Goal: Transaction & Acquisition: Purchase product/service

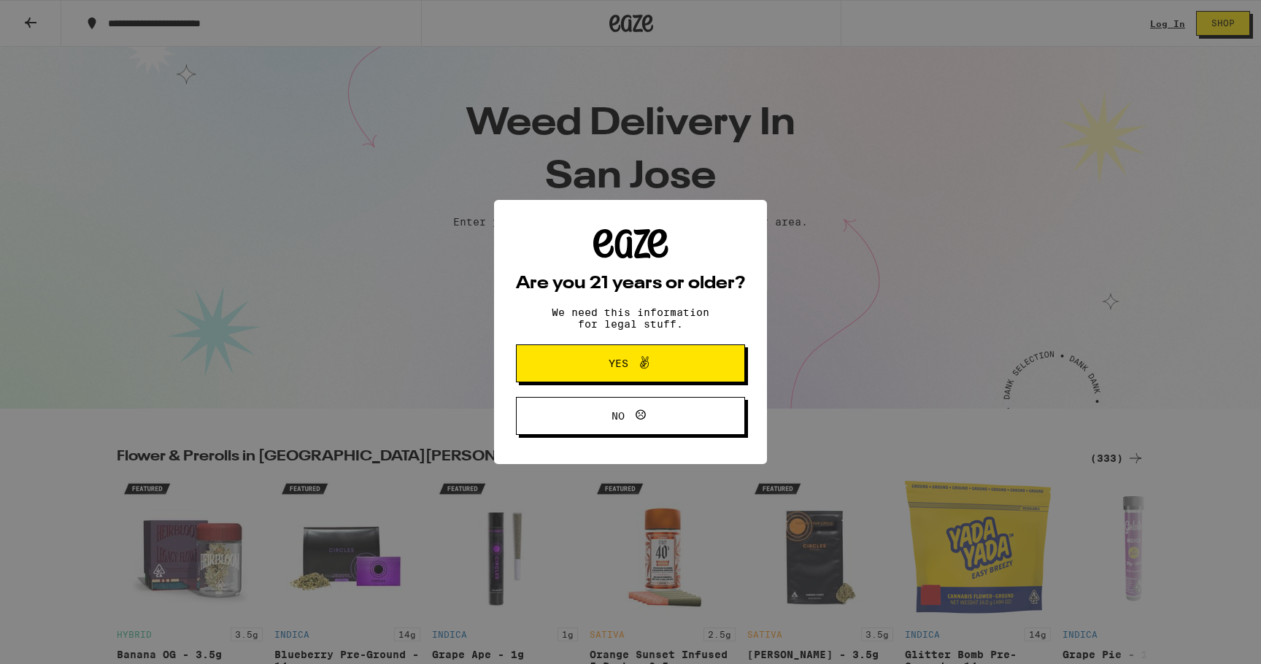
click at [647, 369] on icon at bounding box center [645, 363] width 18 height 18
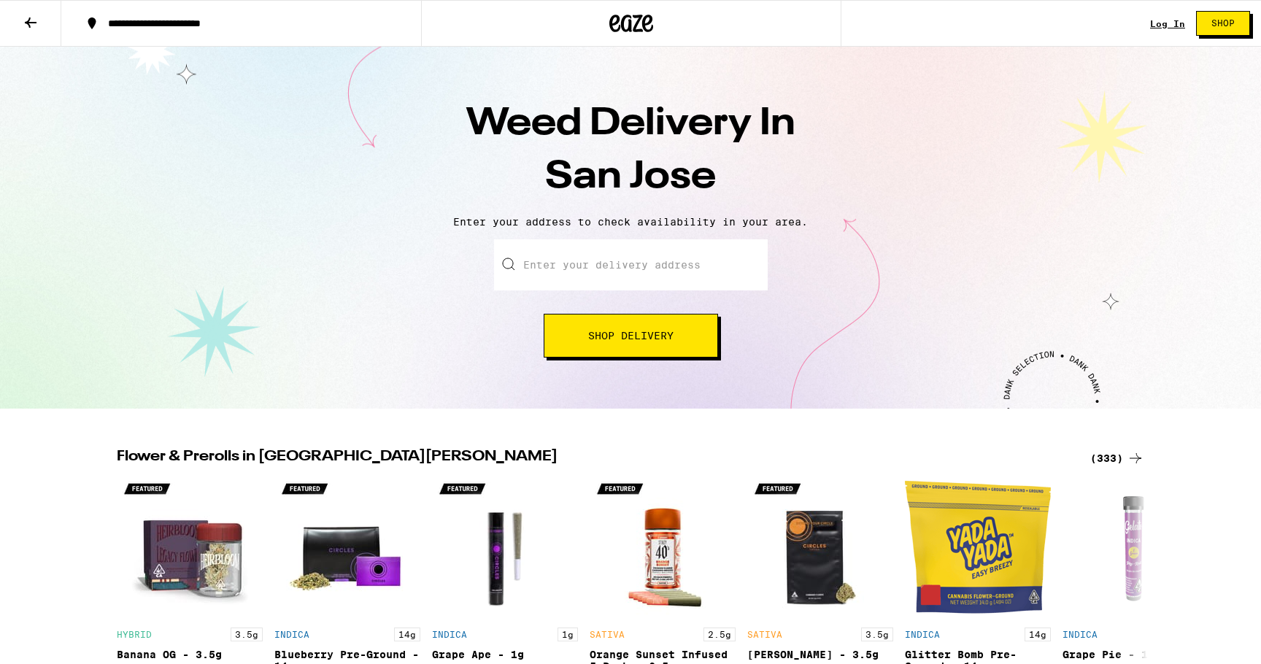
click at [655, 257] on input "Enter your delivery address" at bounding box center [631, 264] width 274 height 51
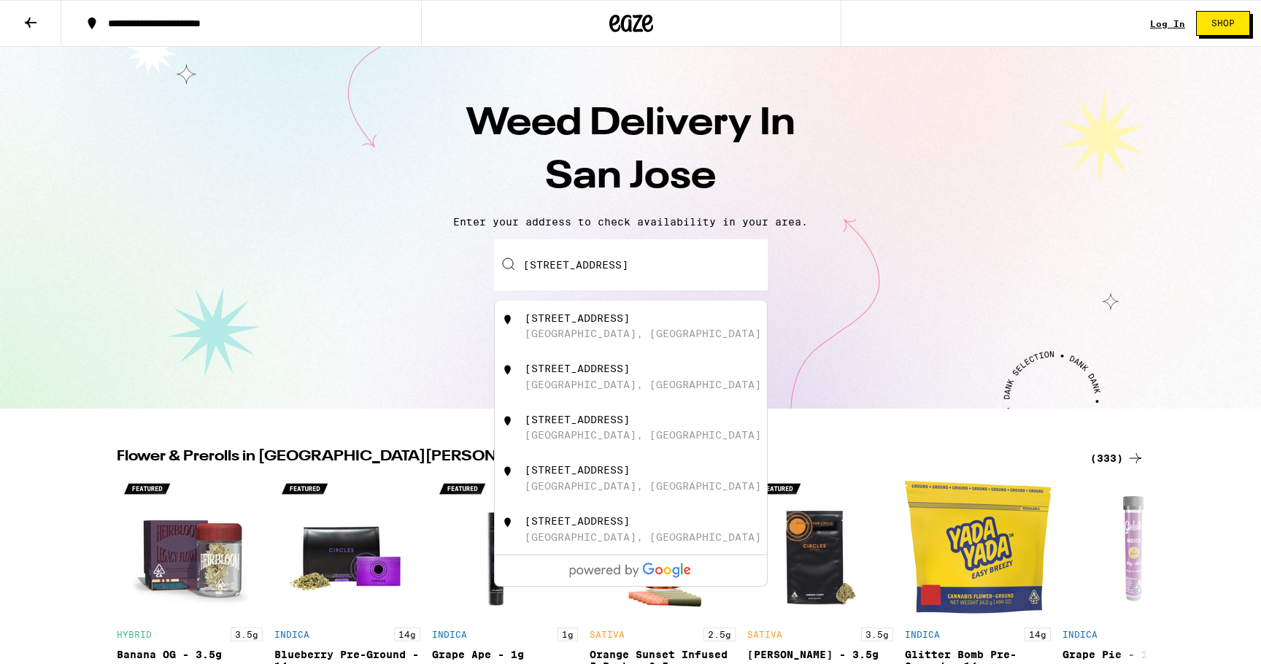
click at [616, 329] on div "3401 North First Street San Jose, CA" at bounding box center [655, 326] width 261 height 28
type input "3401 North First Street, San Jose, CA"
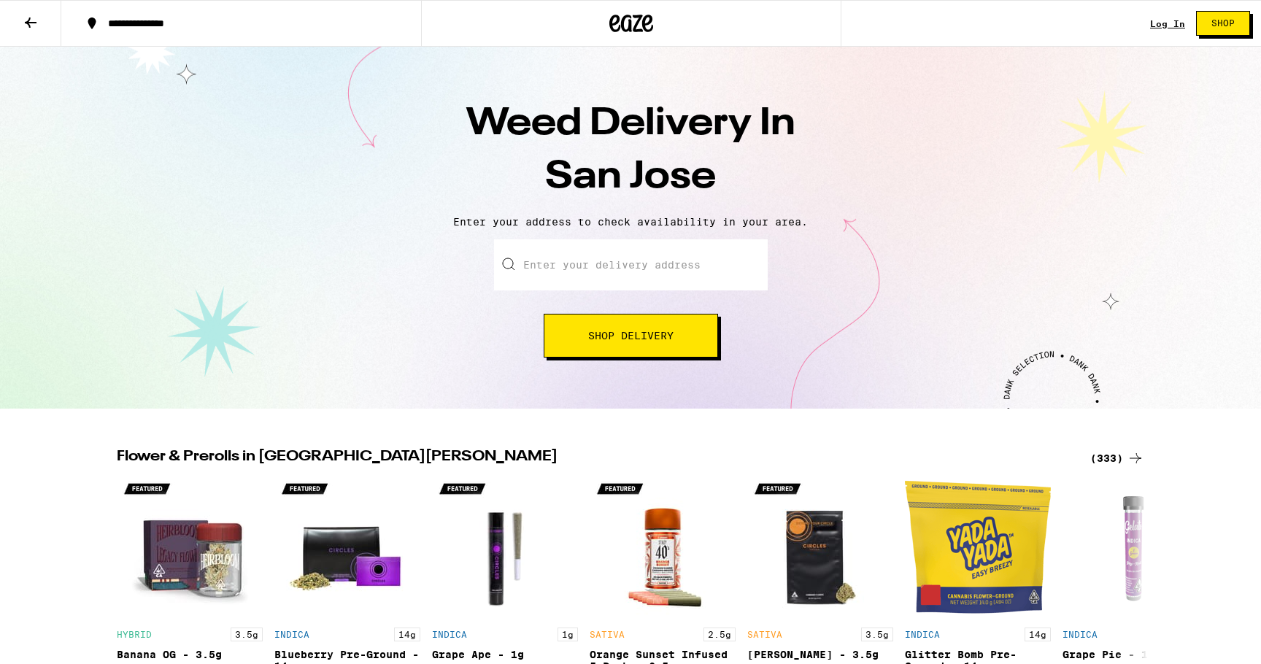
click at [613, 283] on input "Enter your delivery address" at bounding box center [631, 264] width 274 height 51
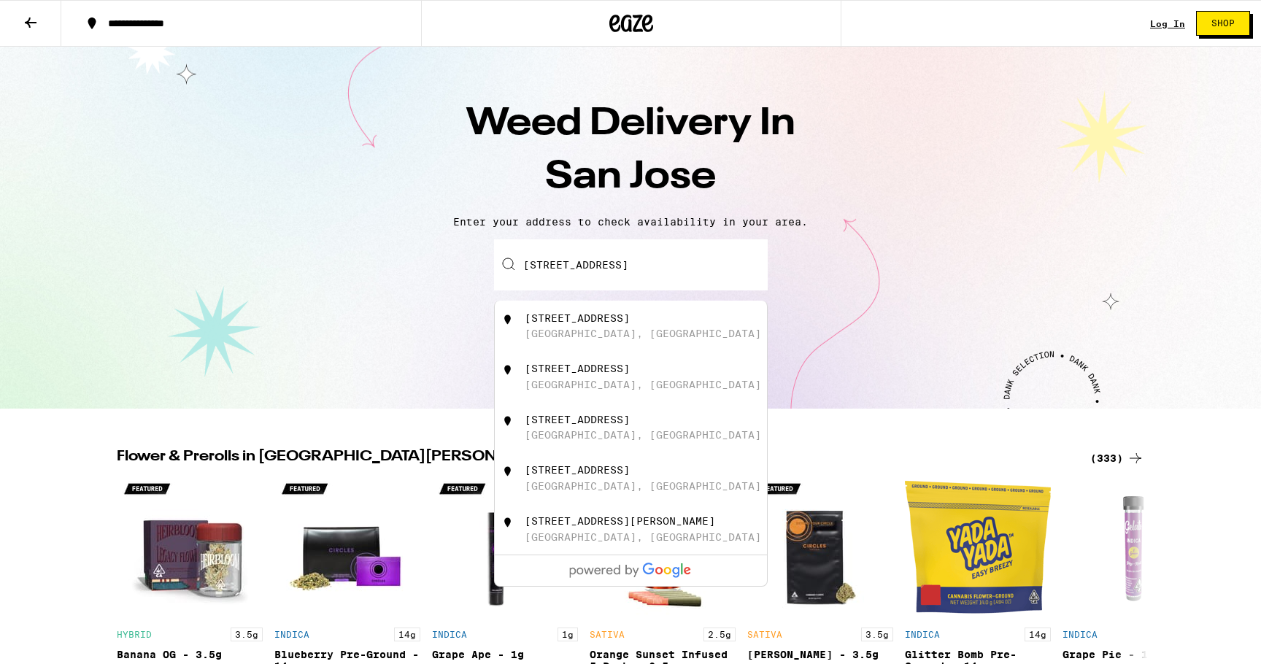
click at [628, 313] on div "3473 North First Street San Jose, CA" at bounding box center [631, 326] width 272 height 51
type input "3473 North First Street, San Jose, CA"
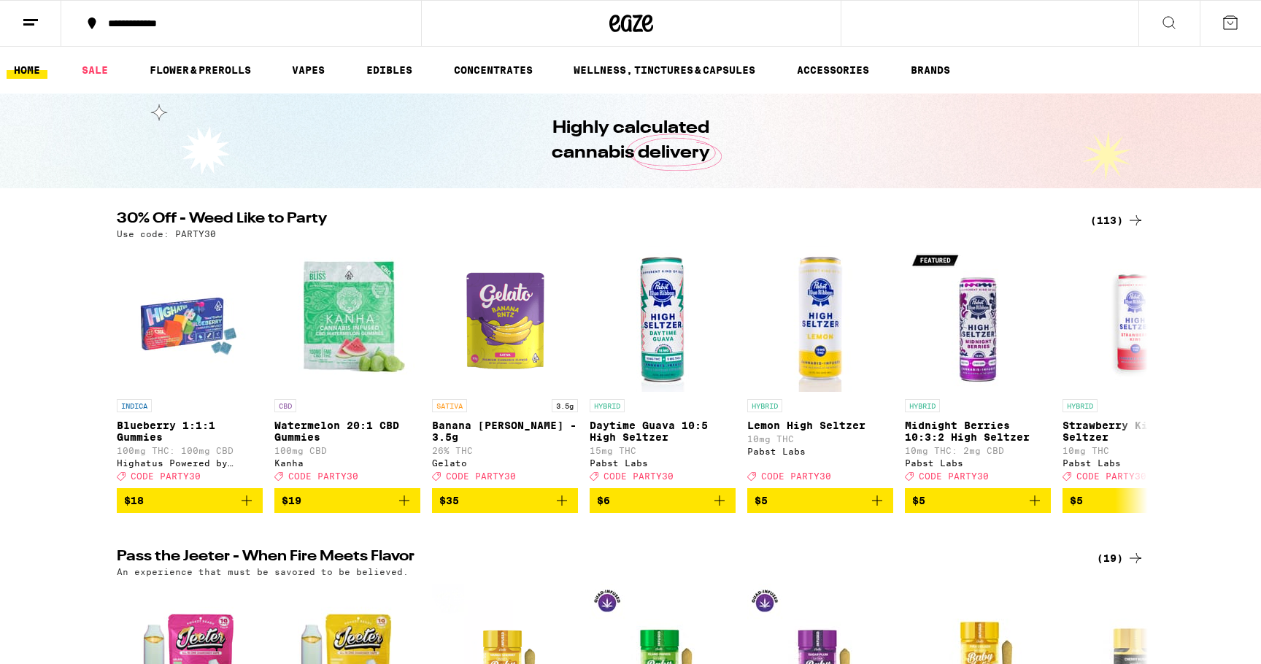
click at [199, 234] on p "Use code: PARTY30" at bounding box center [166, 233] width 99 height 9
copy p "PARTY30"
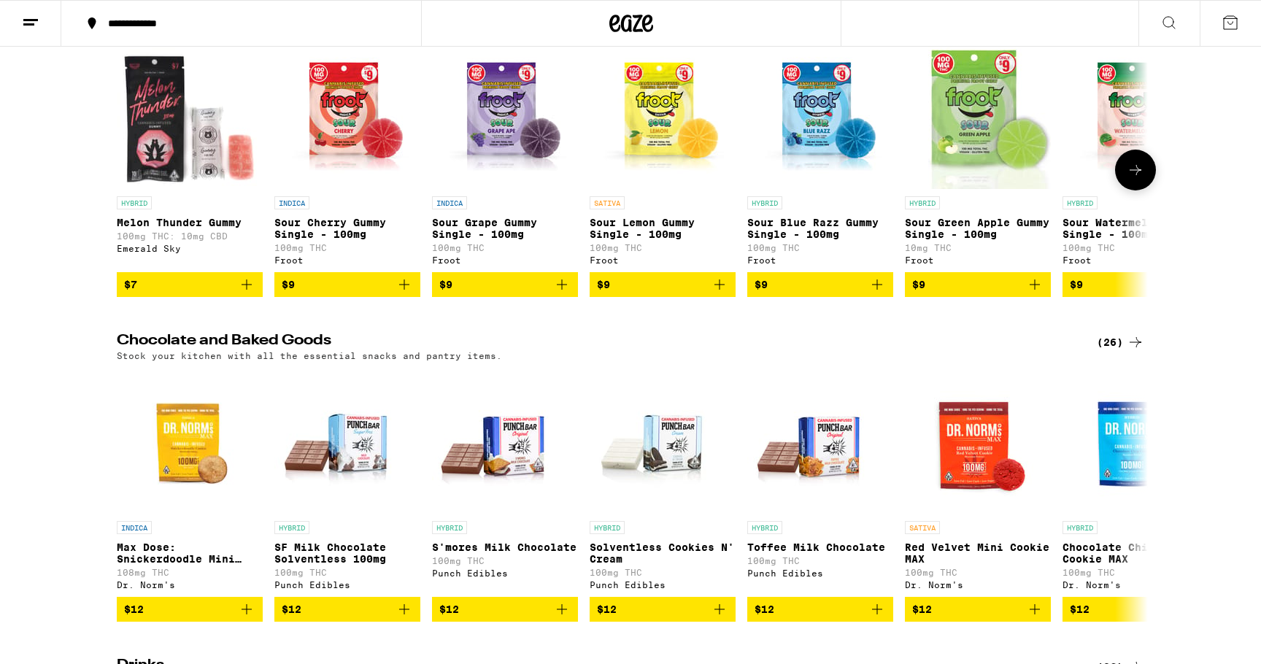
scroll to position [3493, 0]
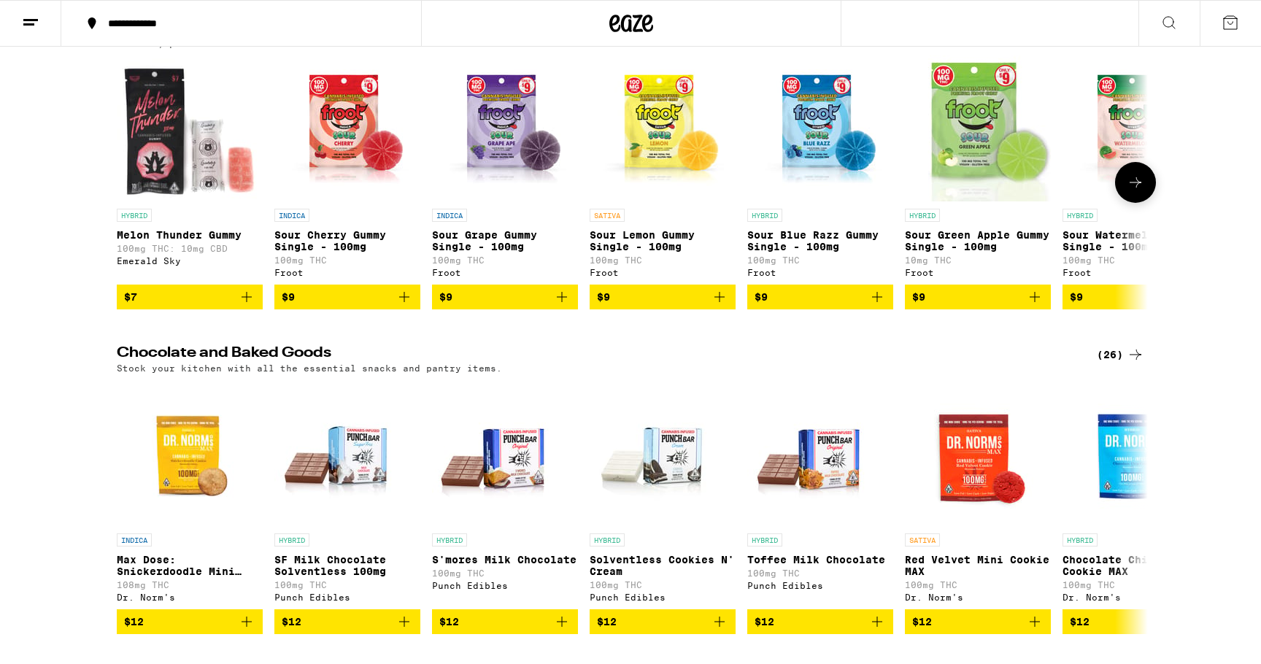
click at [1129, 191] on icon at bounding box center [1136, 183] width 18 height 18
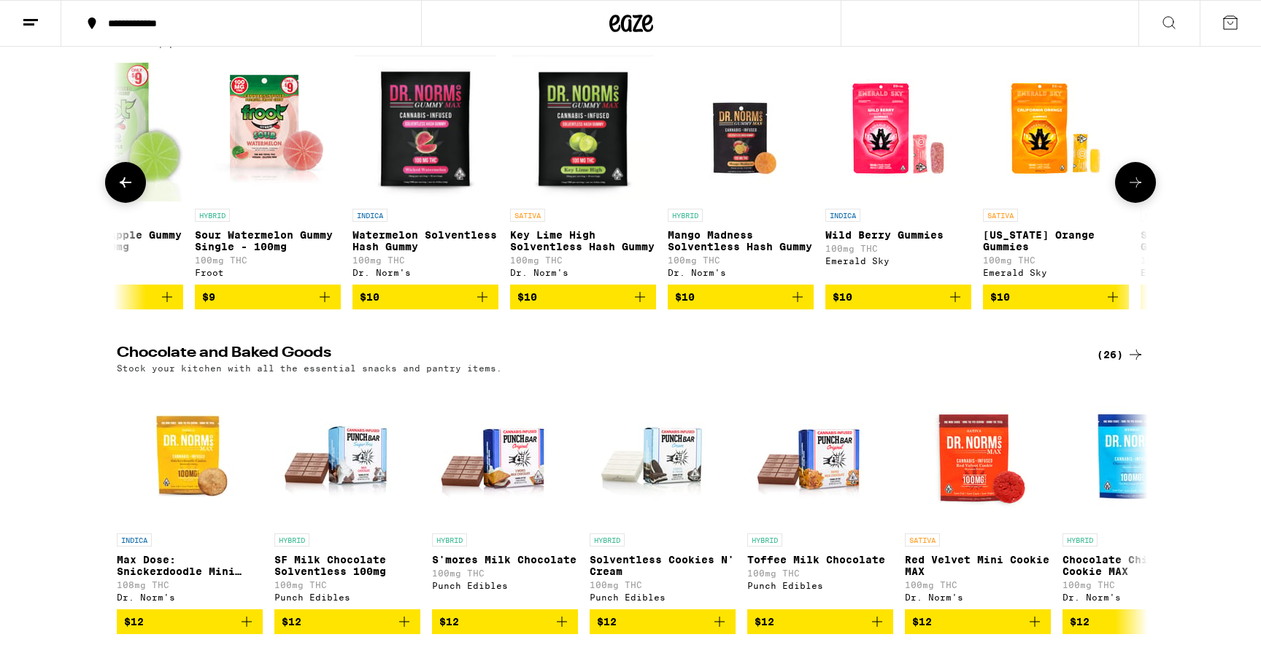
scroll to position [0, 869]
click at [1133, 191] on icon at bounding box center [1136, 183] width 18 height 18
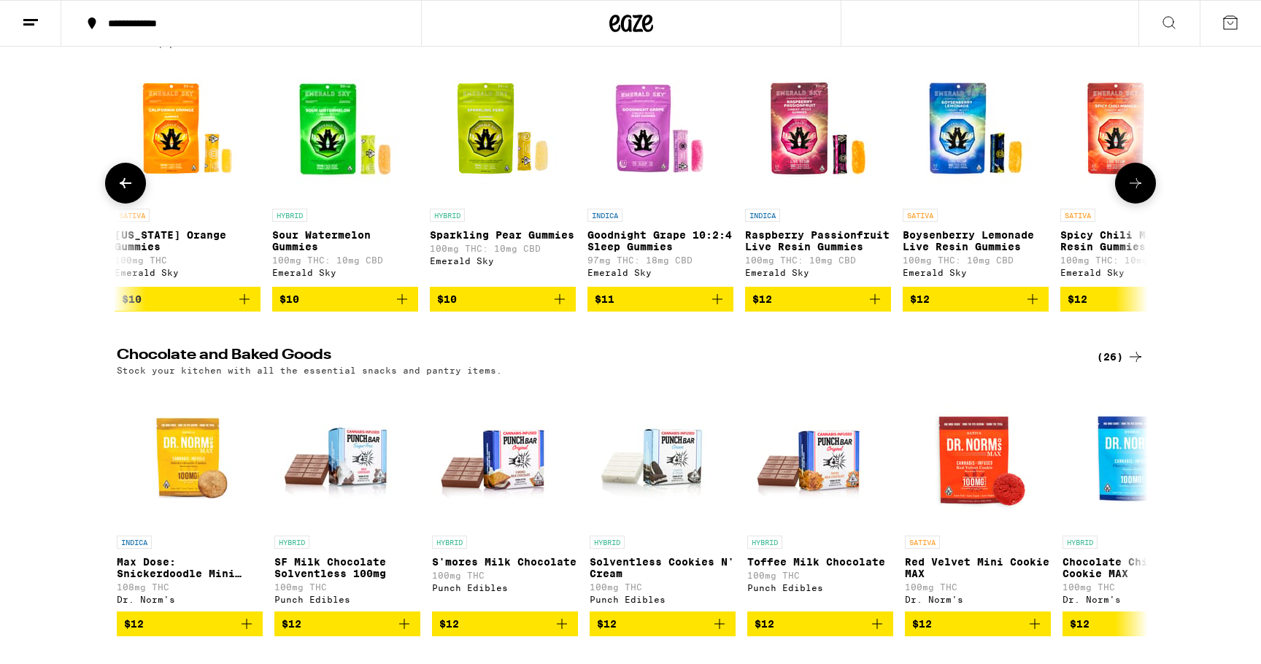
scroll to position [0, 1737]
click at [1134, 192] on icon at bounding box center [1136, 183] width 18 height 18
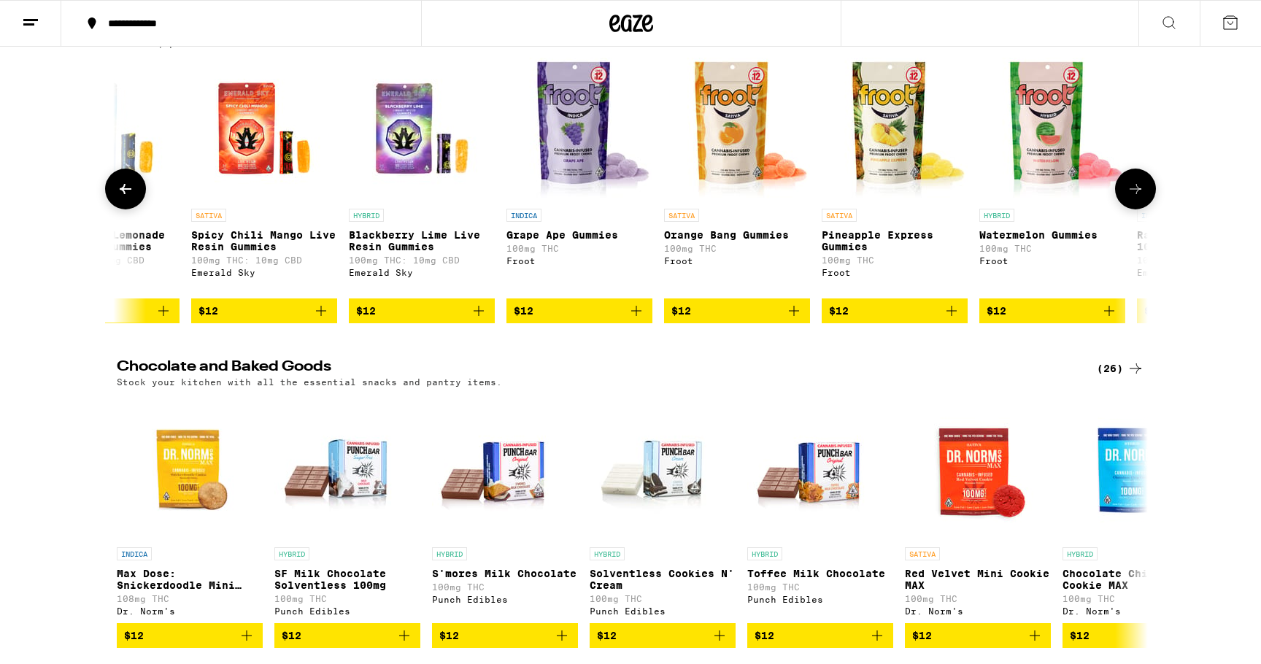
click at [1134, 198] on icon at bounding box center [1136, 189] width 18 height 18
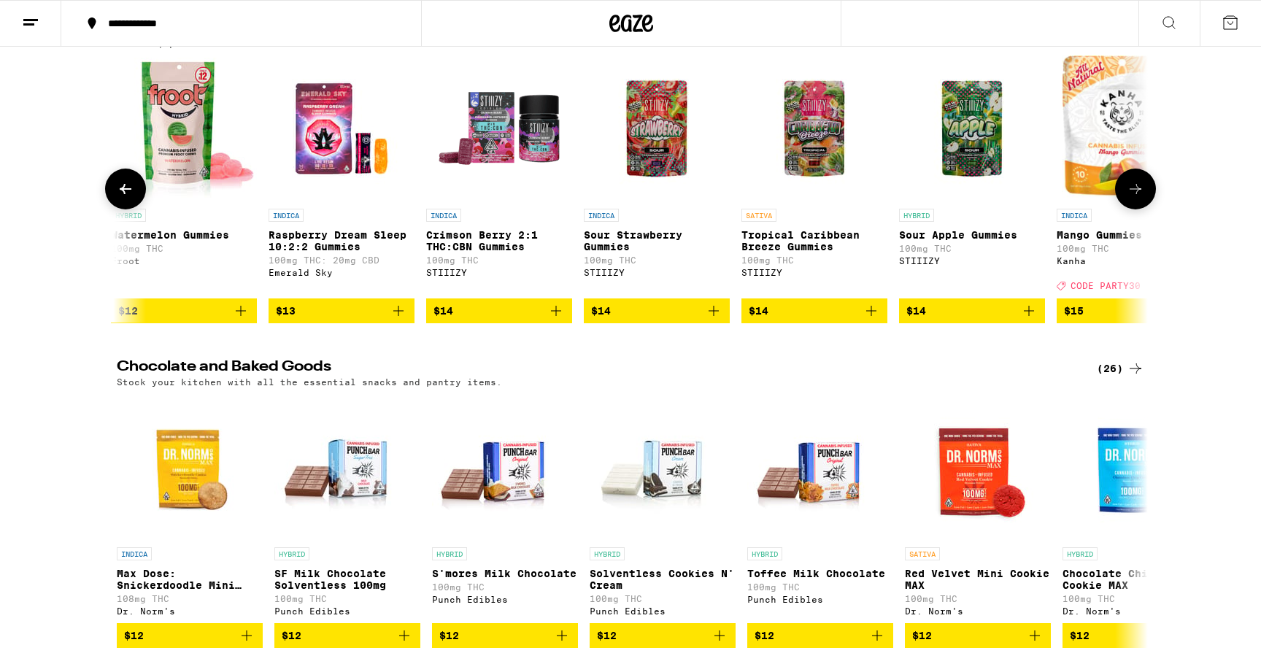
click at [1134, 198] on icon at bounding box center [1136, 189] width 18 height 18
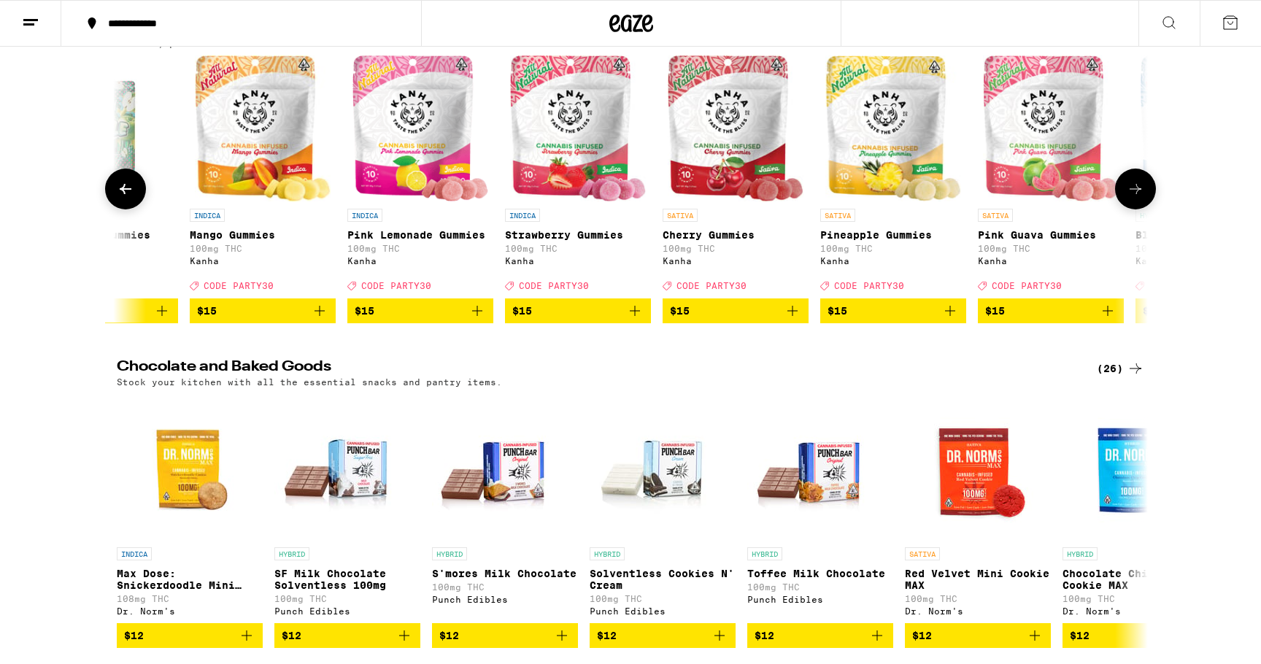
scroll to position [0, 4343]
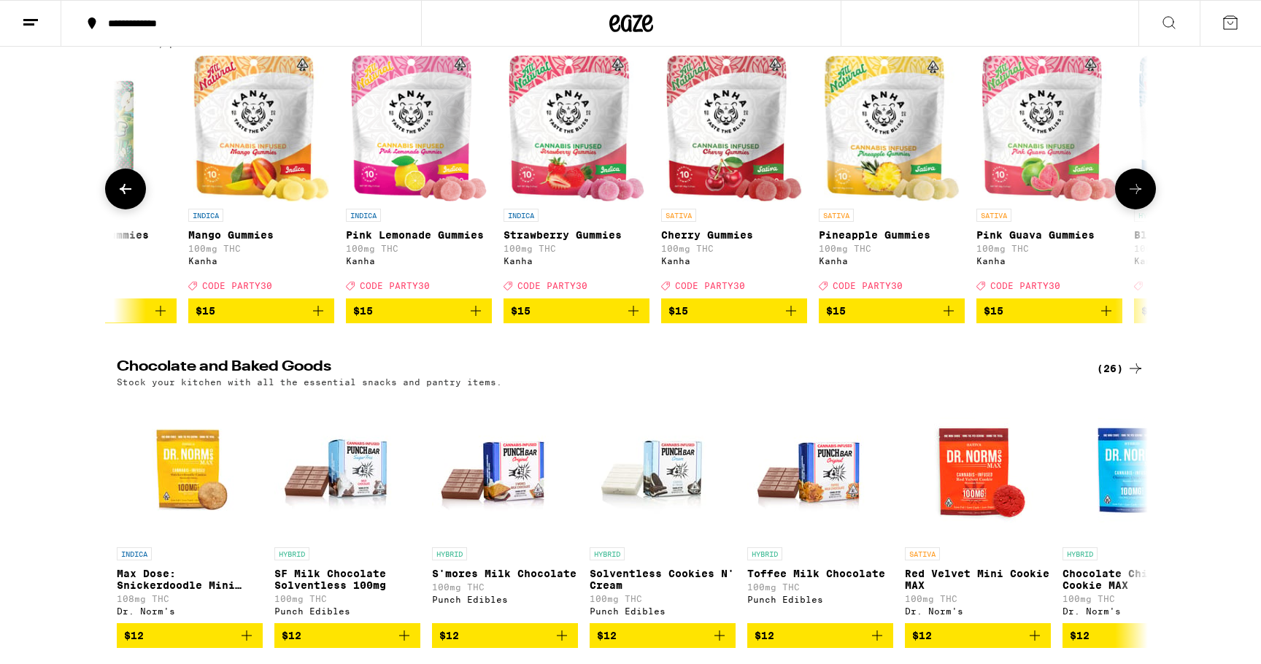
click at [1134, 198] on icon at bounding box center [1136, 189] width 18 height 18
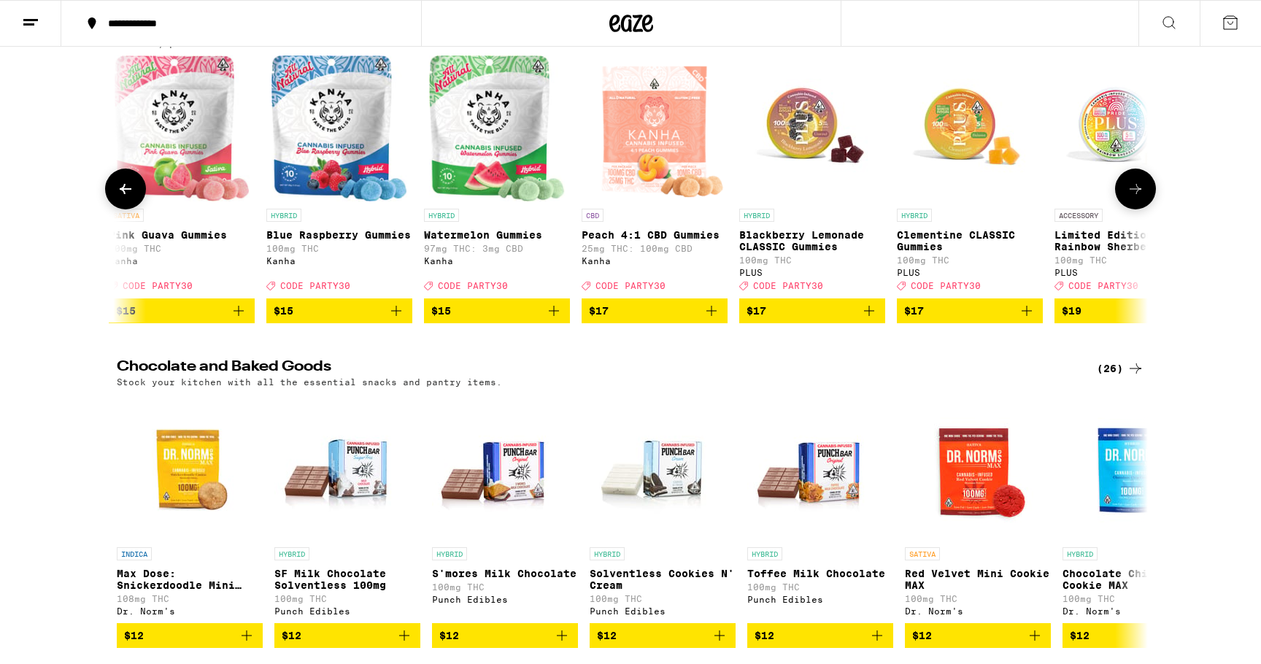
scroll to position [0, 5212]
click at [1134, 198] on icon at bounding box center [1136, 189] width 18 height 18
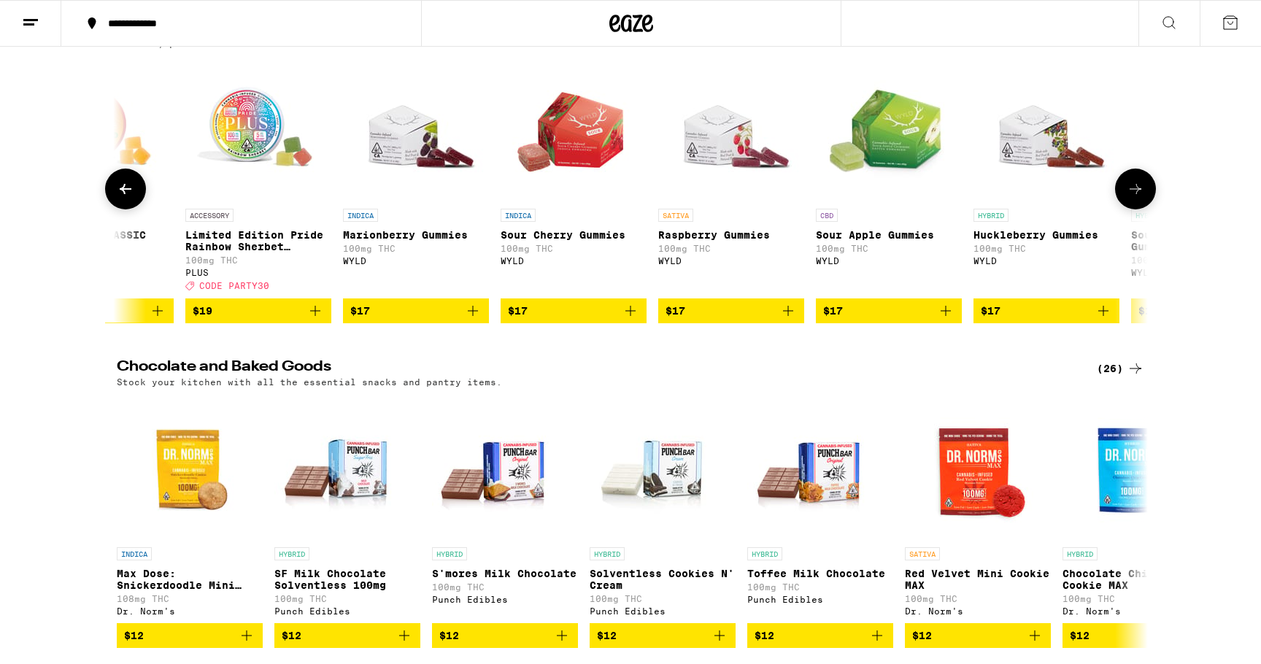
click at [1134, 198] on icon at bounding box center [1136, 189] width 18 height 18
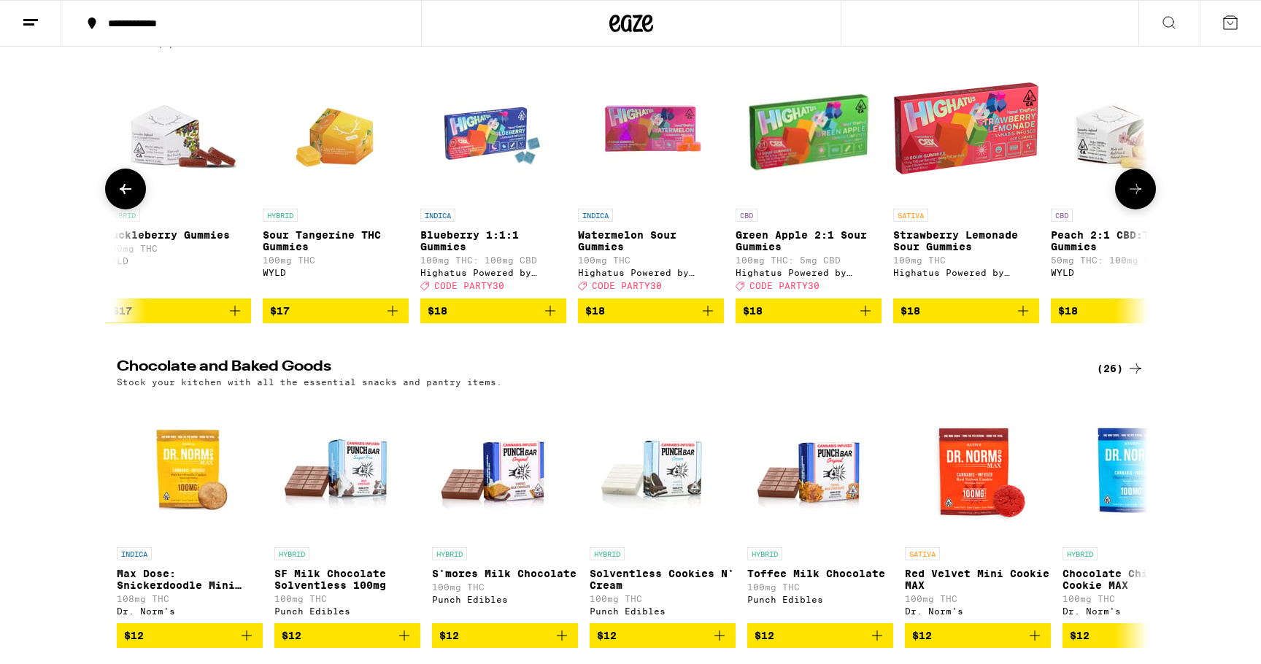
click at [1134, 198] on icon at bounding box center [1136, 189] width 18 height 18
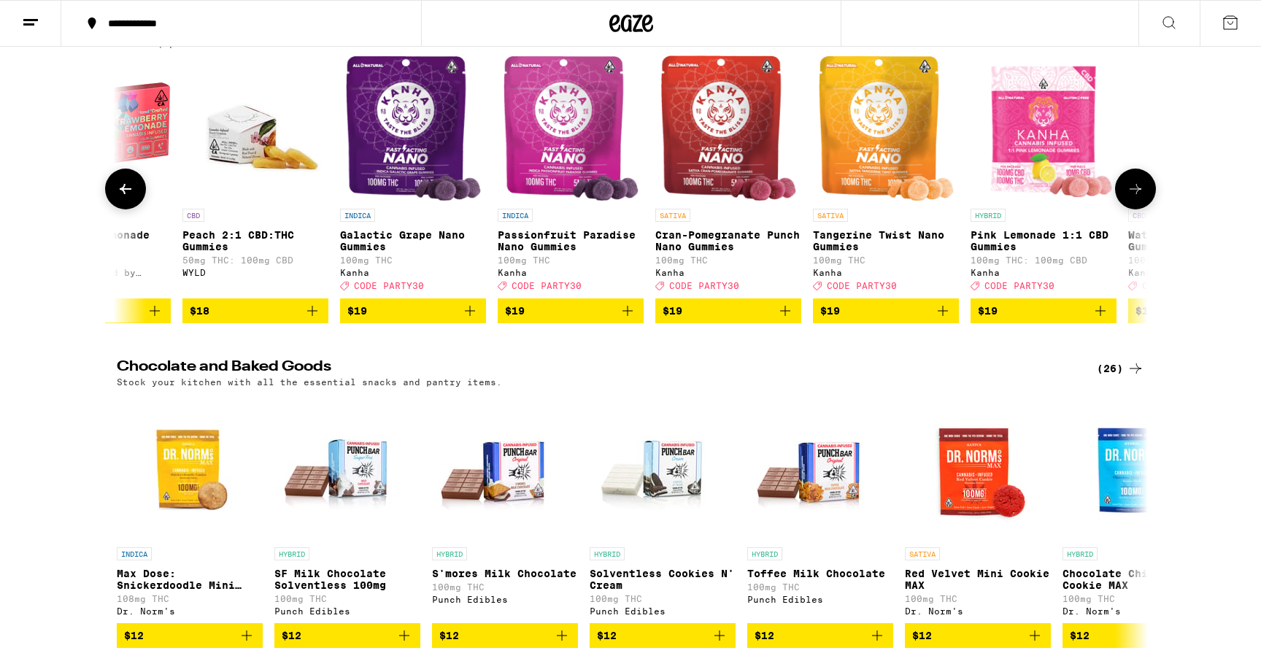
click at [1134, 198] on icon at bounding box center [1136, 189] width 18 height 18
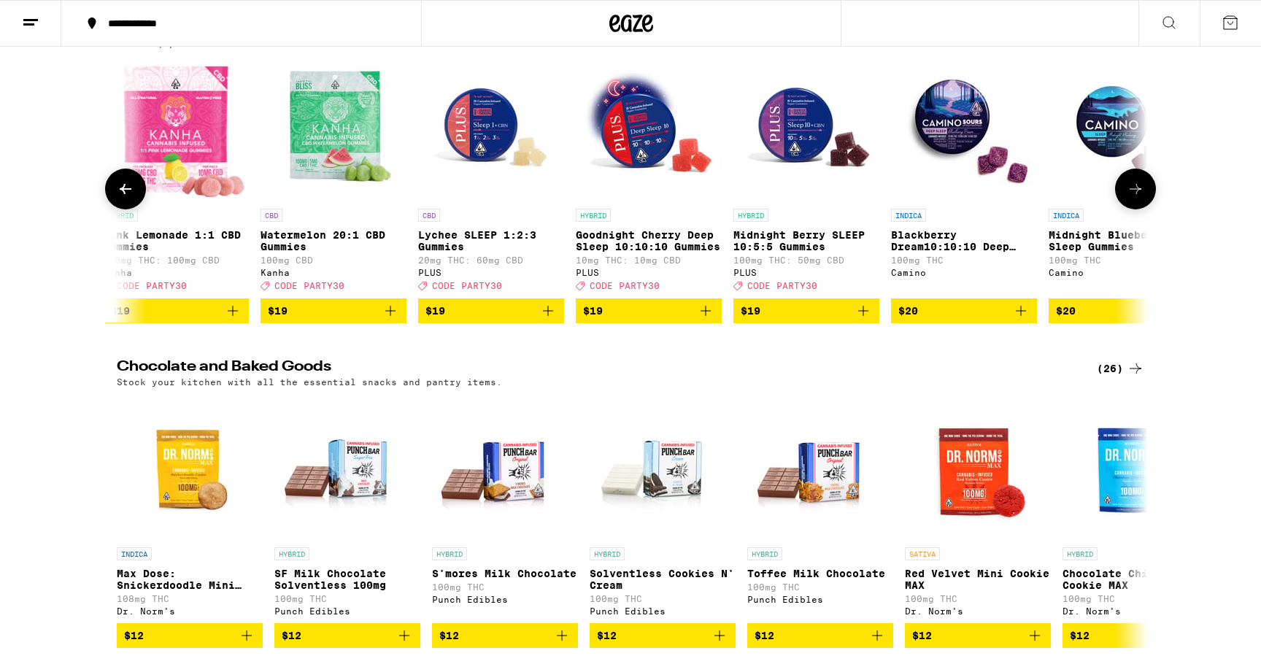
click at [1134, 198] on icon at bounding box center [1136, 189] width 18 height 18
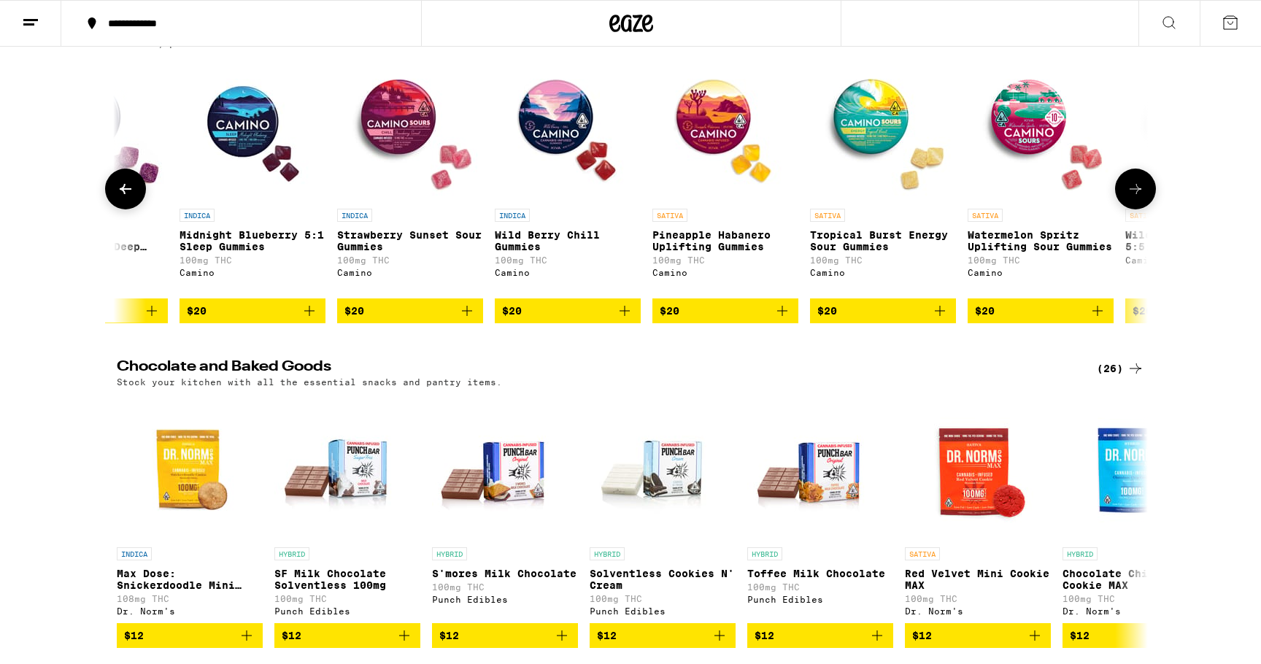
click at [1134, 198] on icon at bounding box center [1136, 189] width 18 height 18
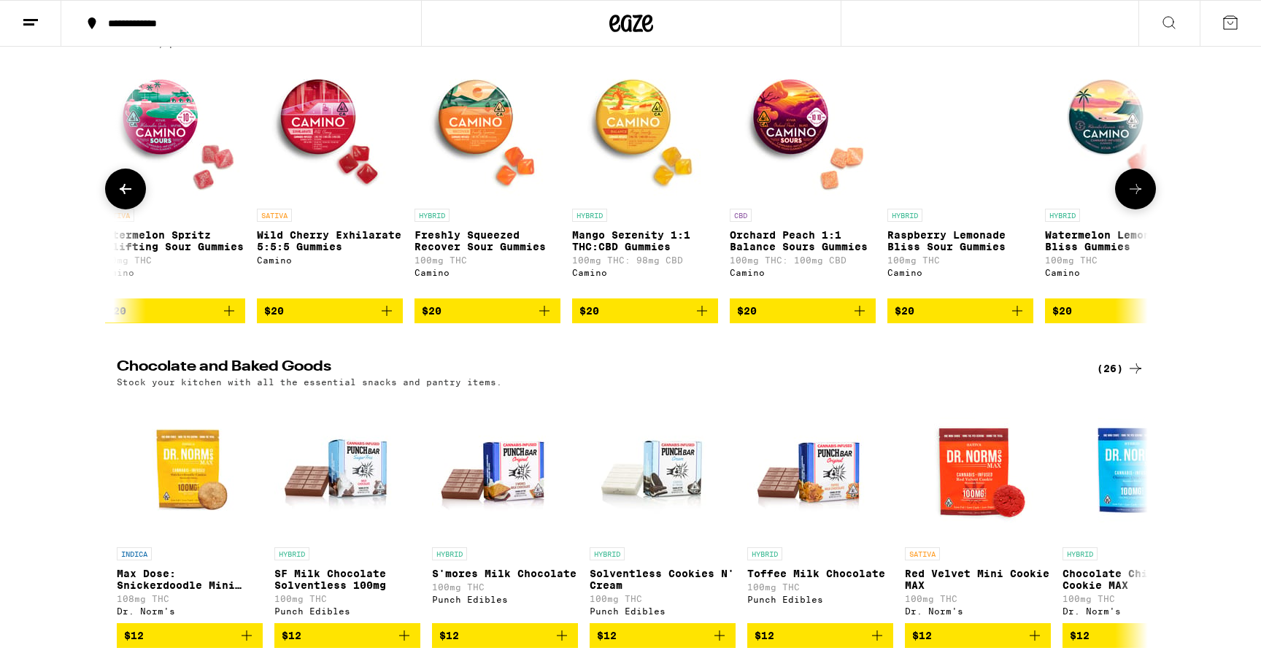
click at [1134, 198] on icon at bounding box center [1136, 189] width 18 height 18
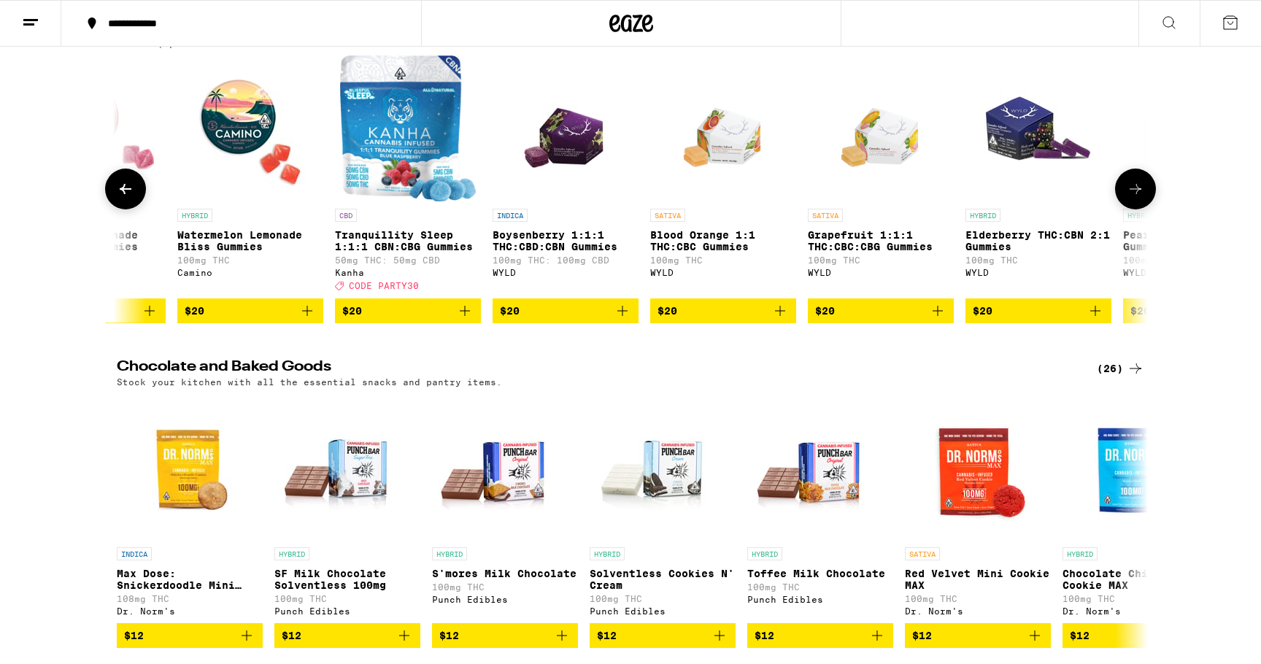
scroll to position [0, 11292]
click at [1134, 198] on icon at bounding box center [1136, 189] width 18 height 18
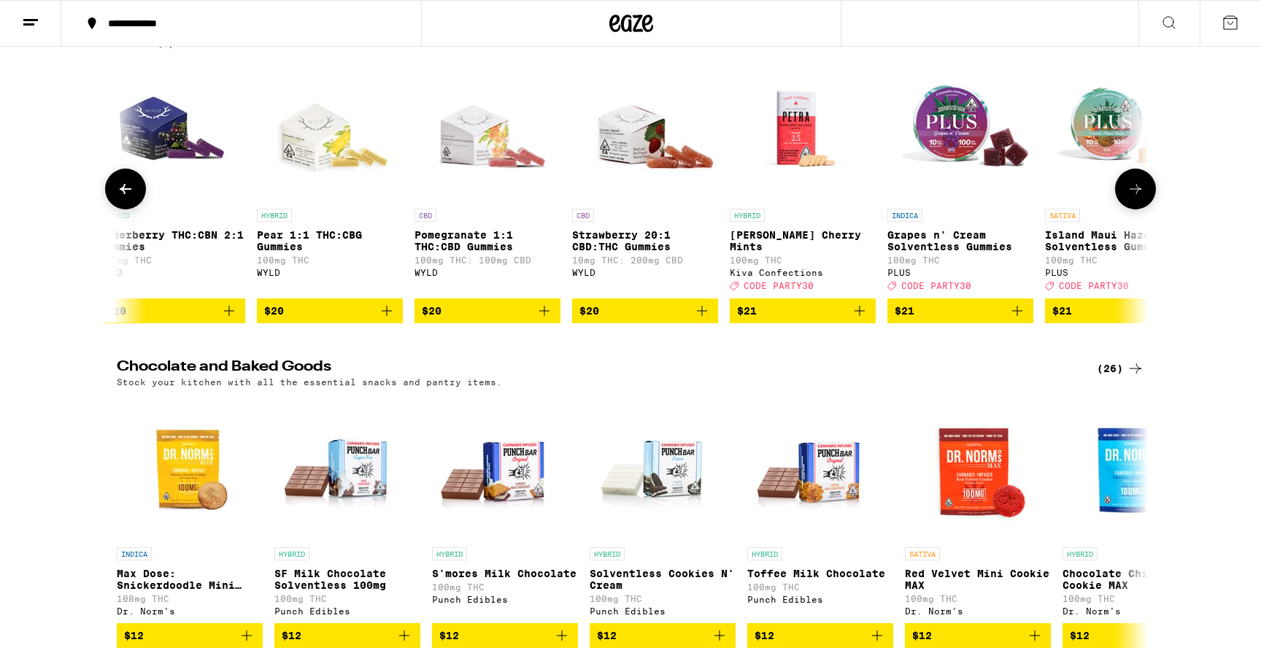
scroll to position [0, 12160]
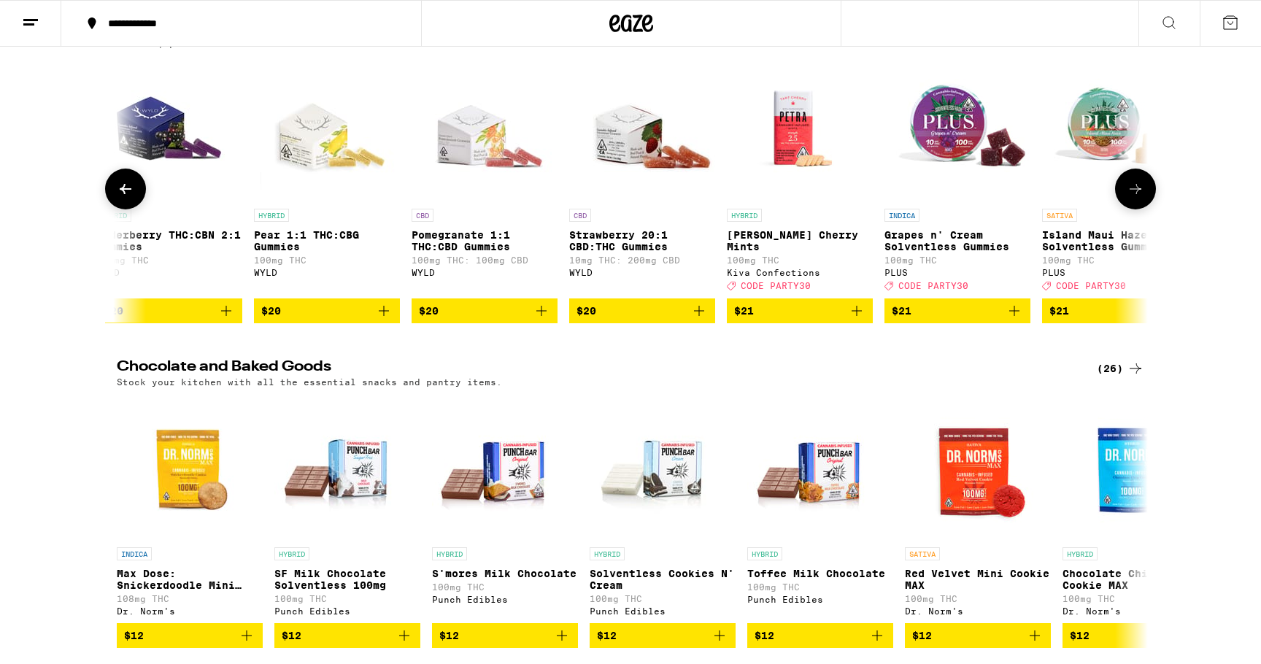
click at [1134, 198] on icon at bounding box center [1136, 189] width 18 height 18
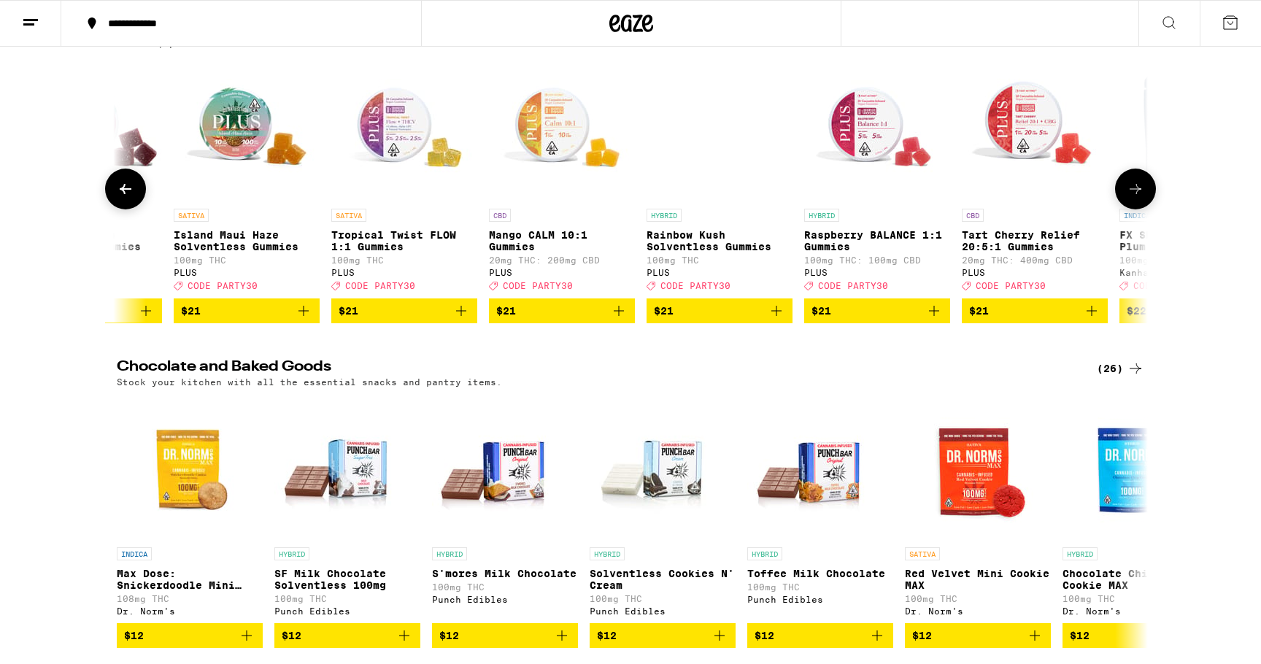
click at [1134, 198] on icon at bounding box center [1136, 189] width 18 height 18
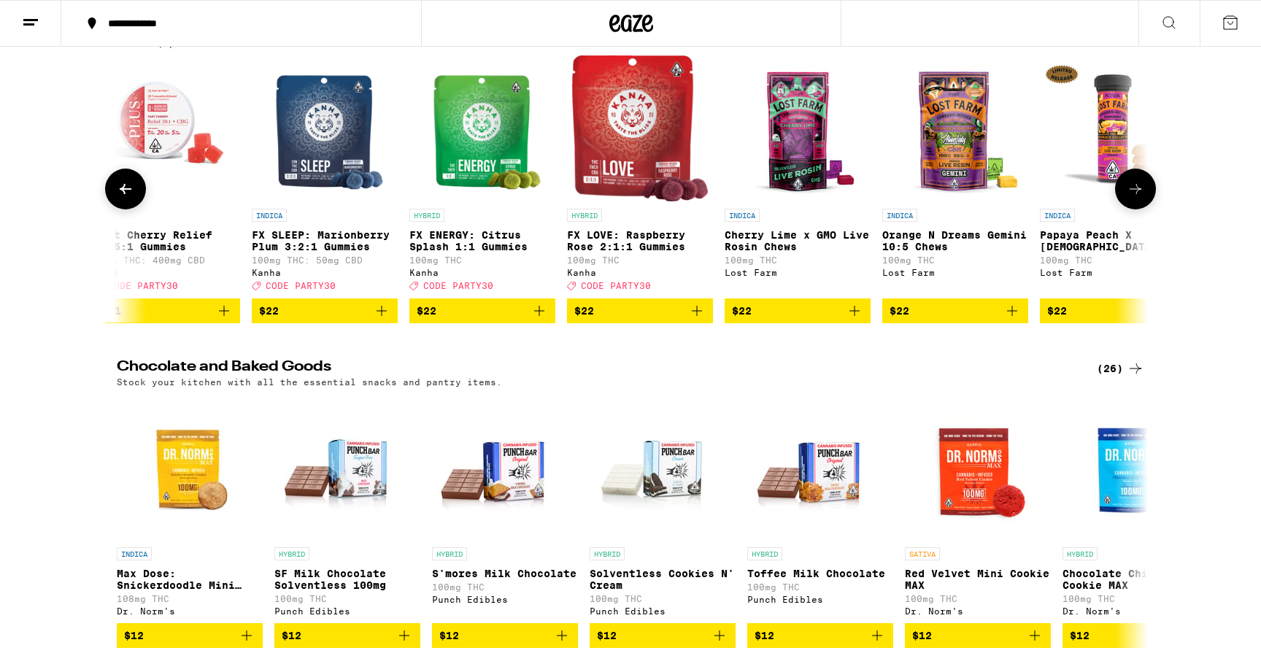
scroll to position [0, 13897]
click at [1134, 198] on icon at bounding box center [1136, 189] width 18 height 18
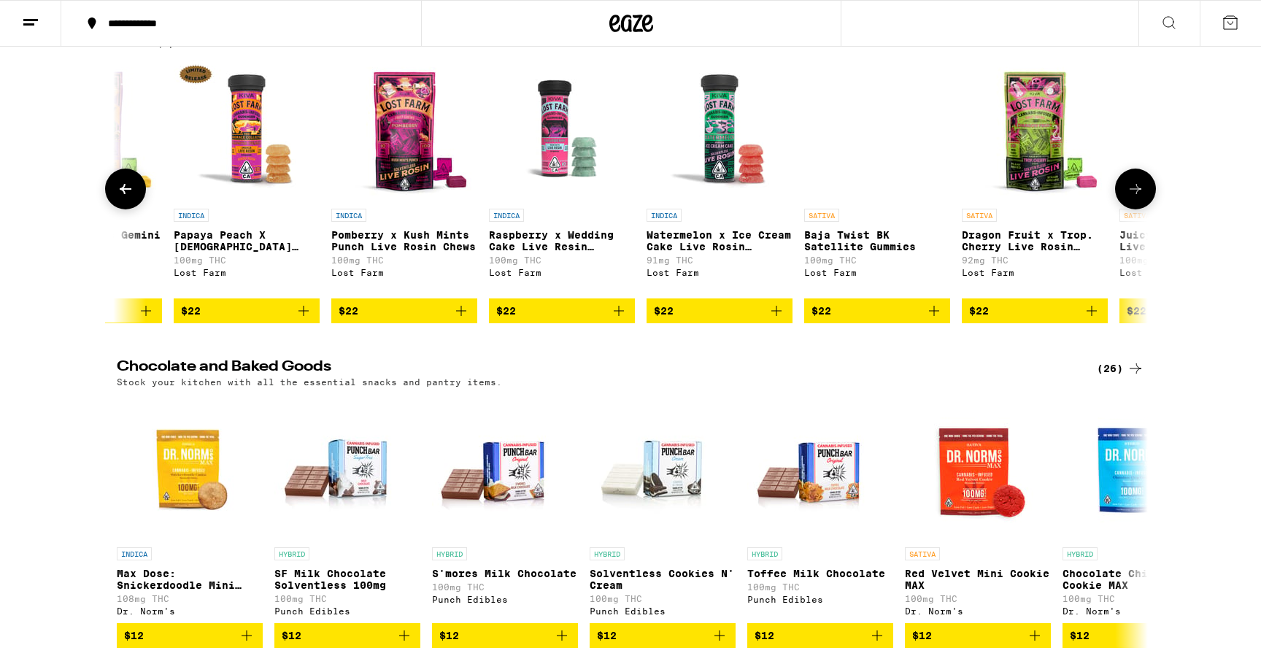
scroll to position [0, 14766]
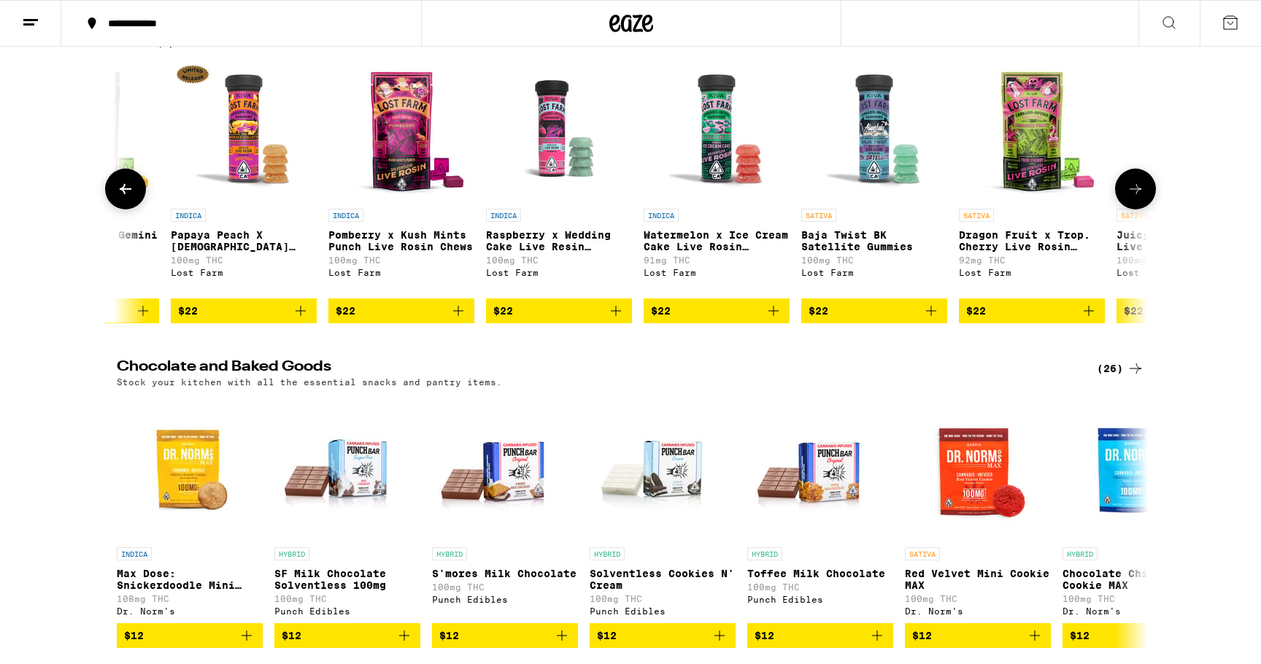
click at [1134, 198] on icon at bounding box center [1136, 189] width 18 height 18
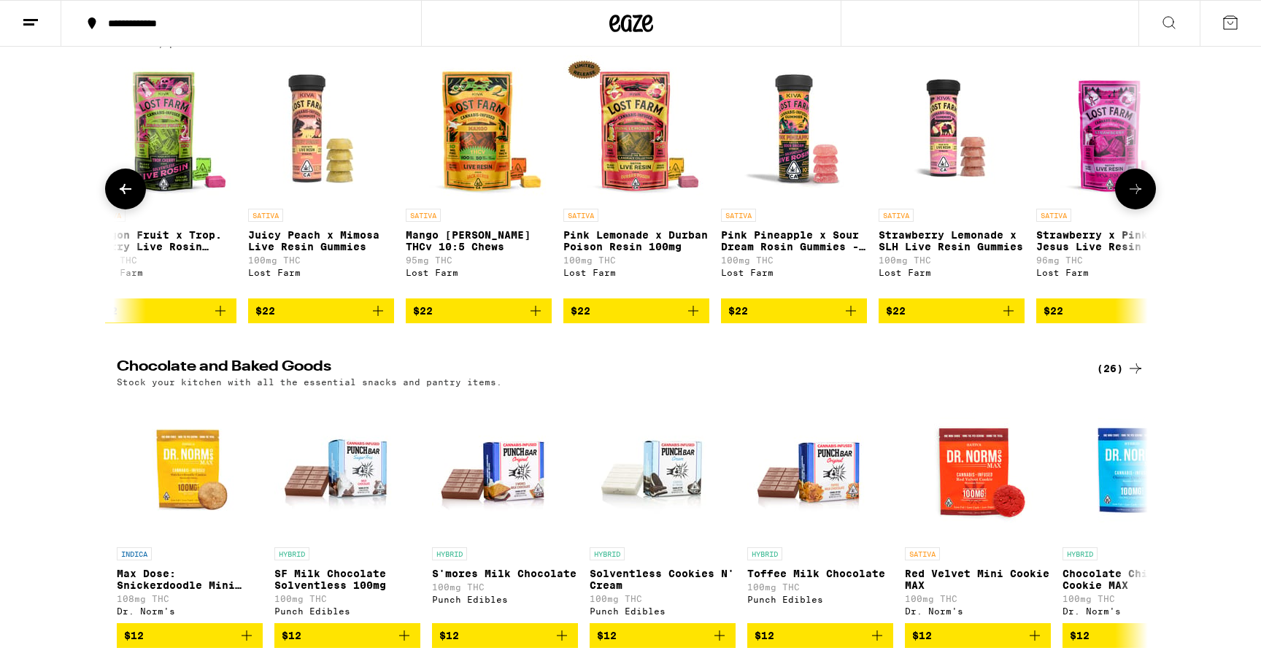
click at [1134, 198] on icon at bounding box center [1136, 189] width 18 height 18
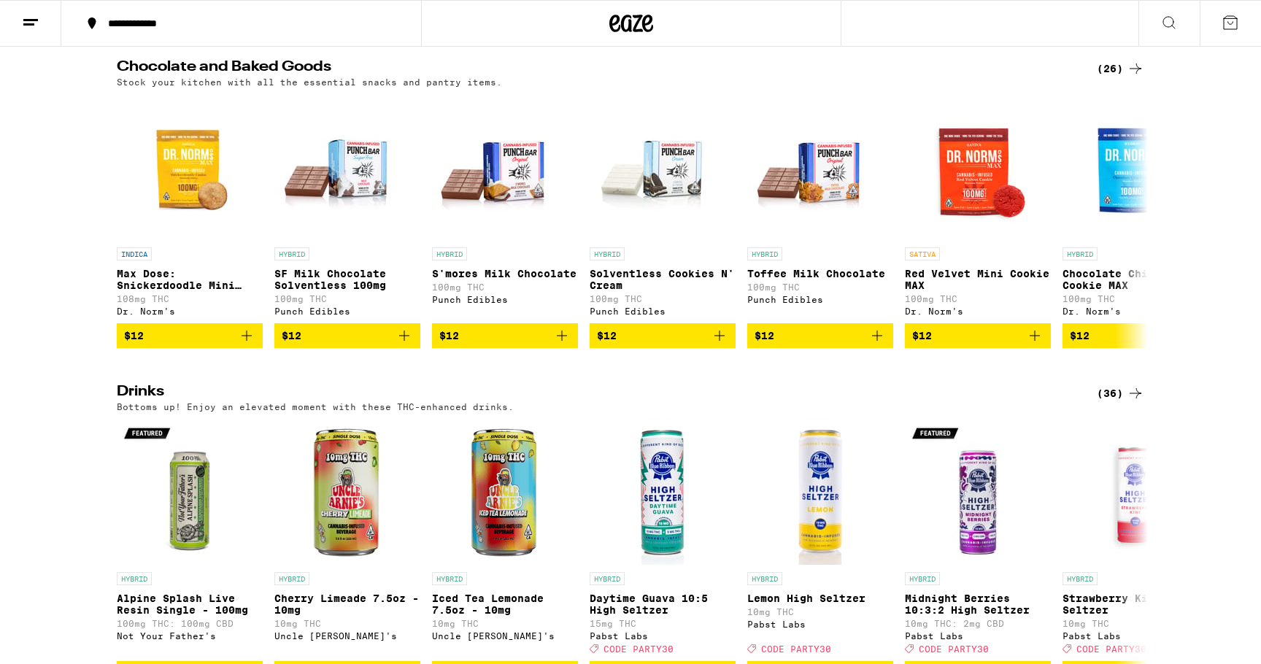
scroll to position [3806, 0]
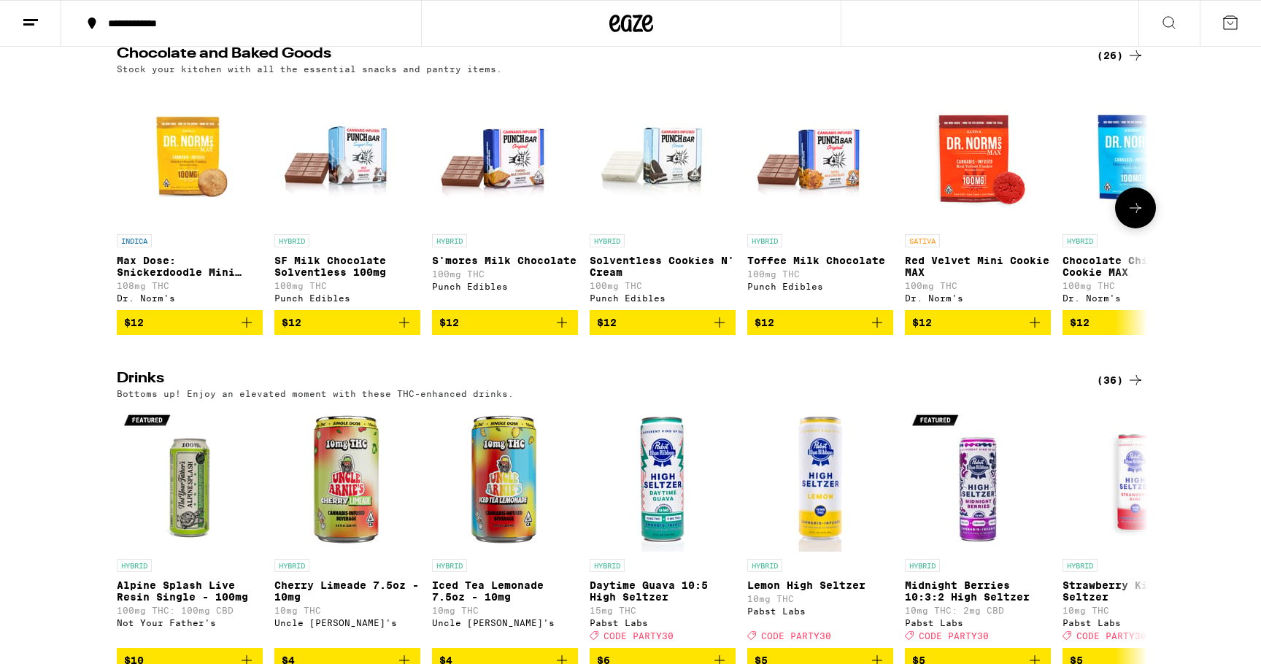
click at [1129, 217] on icon at bounding box center [1136, 208] width 18 height 18
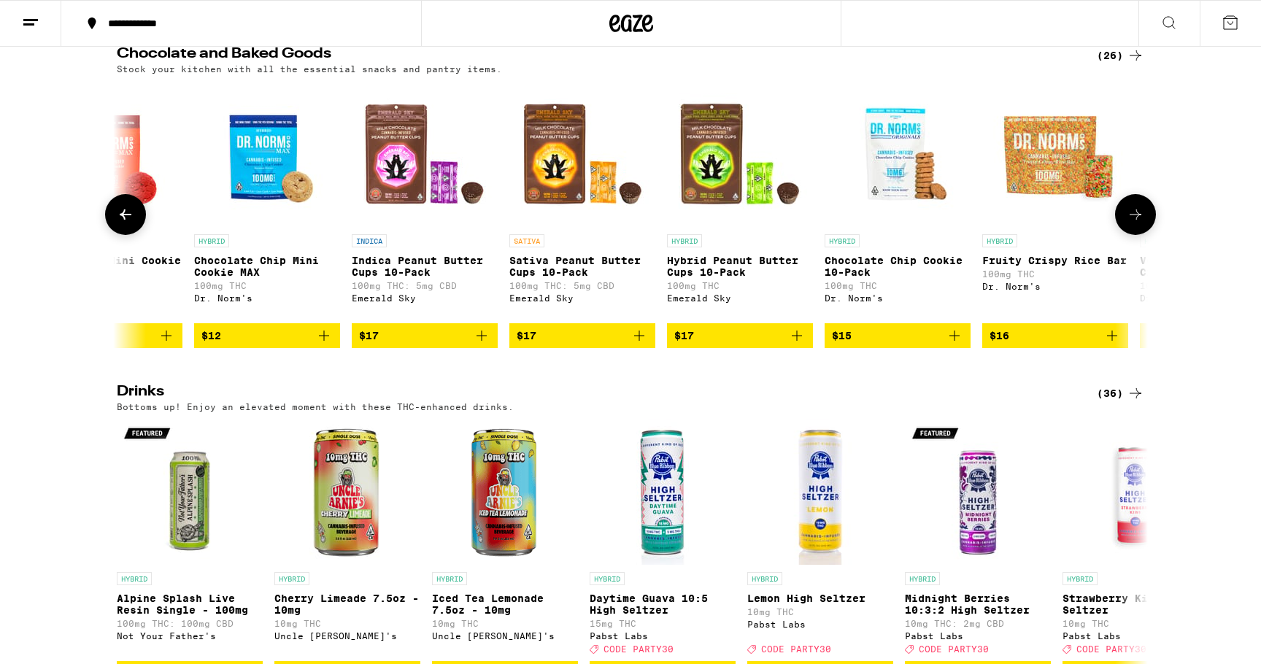
scroll to position [3817, 0]
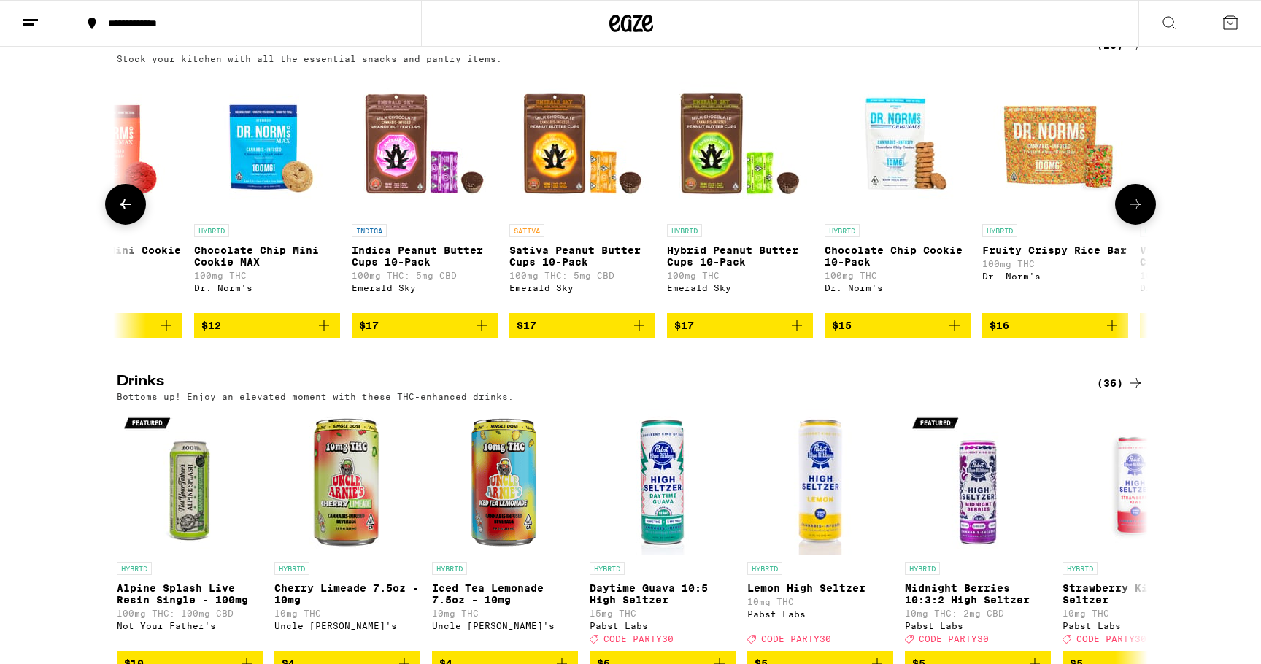
click at [1128, 213] on icon at bounding box center [1136, 205] width 18 height 18
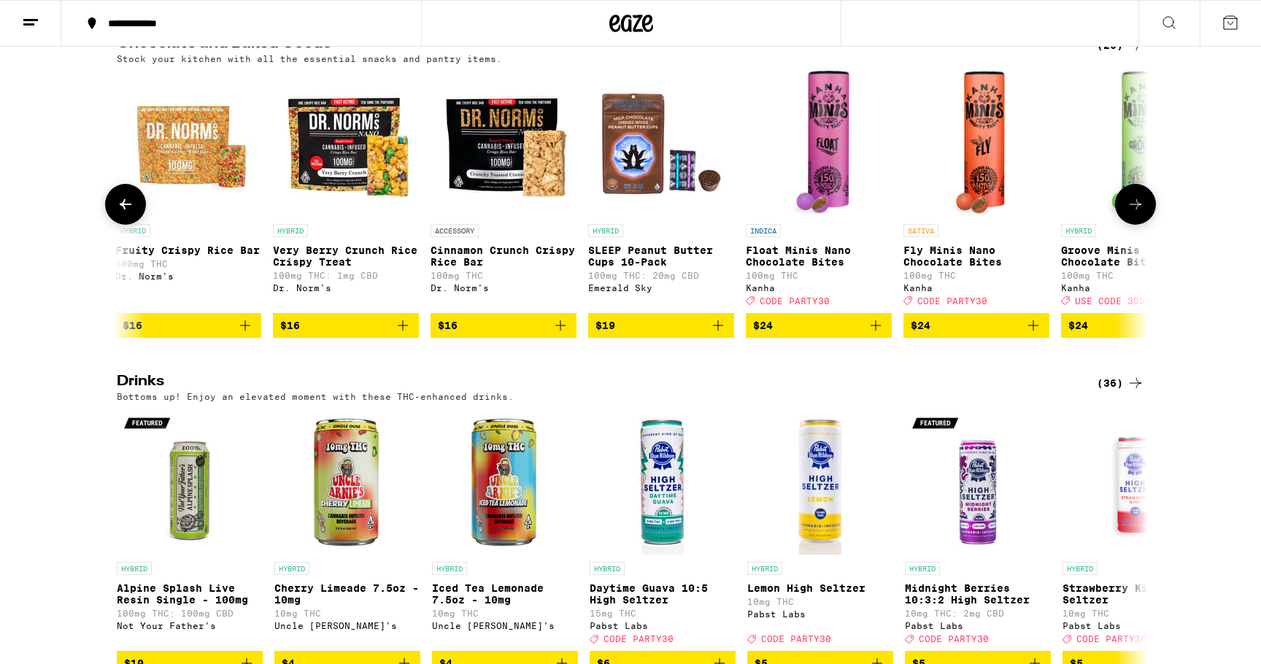
click at [1128, 213] on icon at bounding box center [1136, 205] width 18 height 18
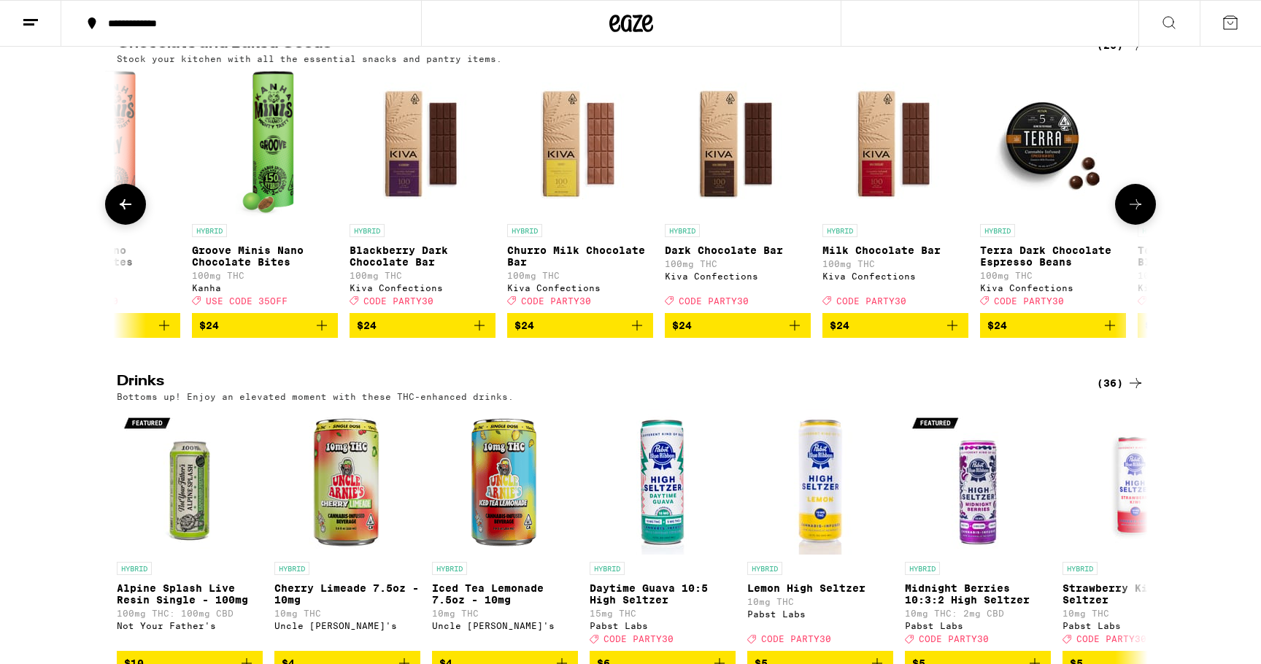
click at [1128, 213] on icon at bounding box center [1136, 205] width 18 height 18
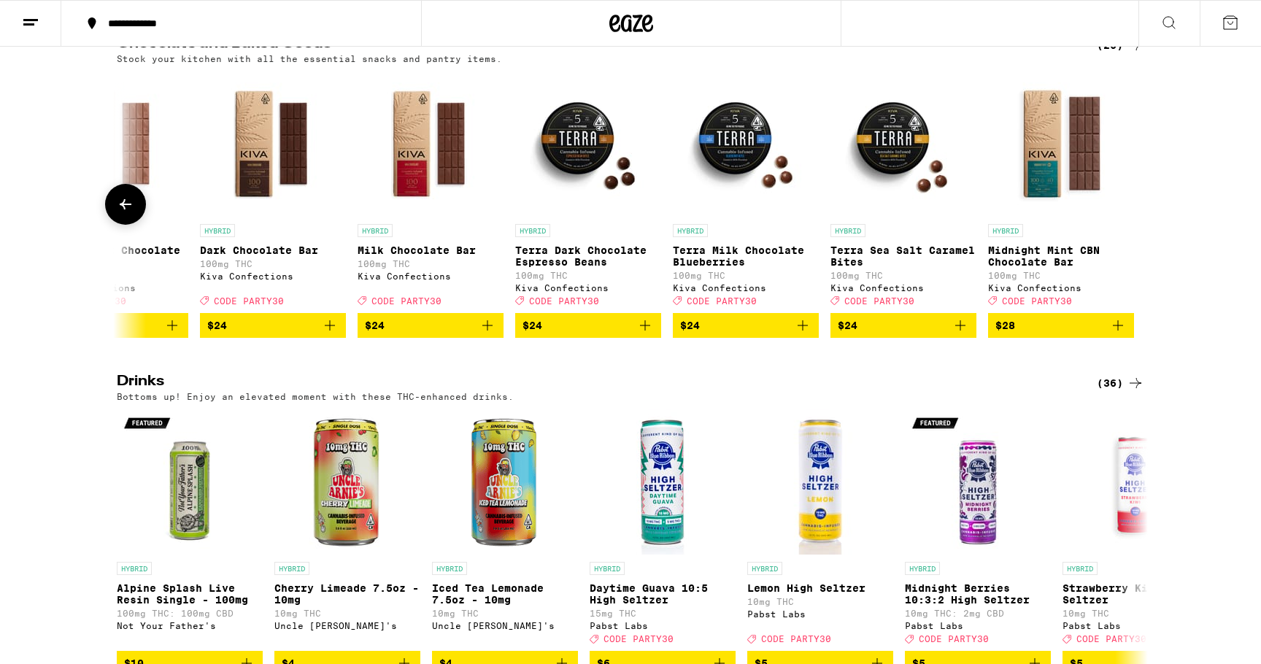
scroll to position [0, 3071]
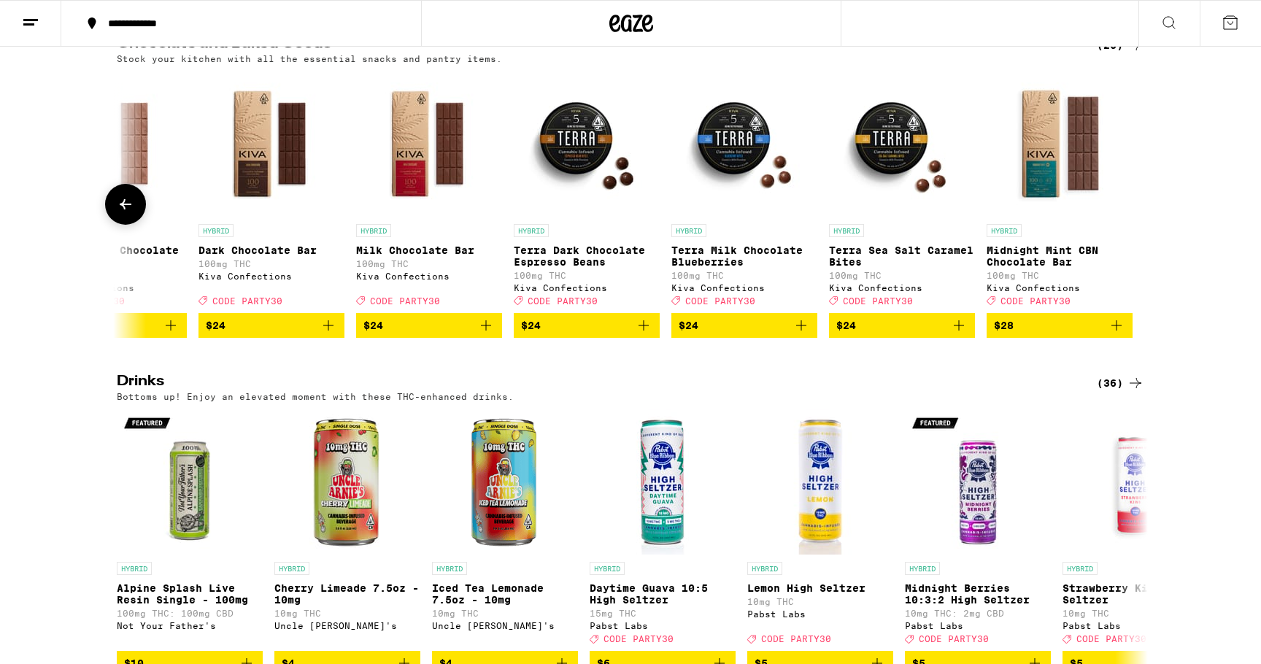
click at [117, 213] on icon at bounding box center [126, 205] width 18 height 18
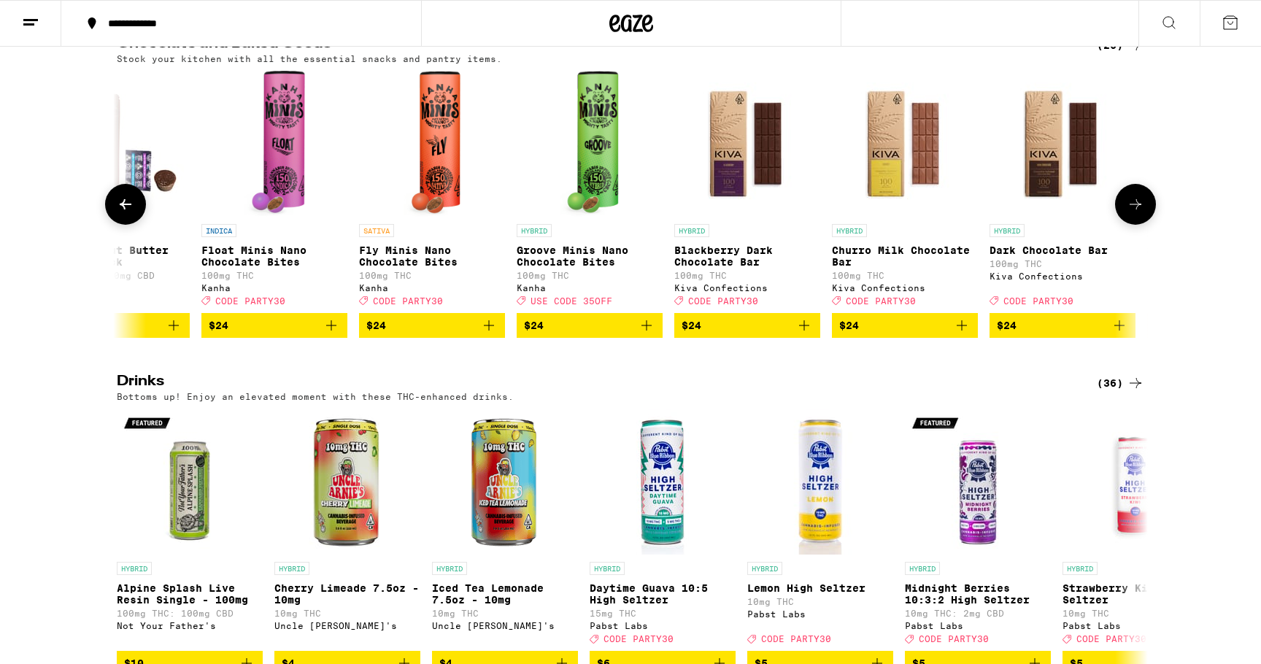
click at [117, 213] on icon at bounding box center [126, 205] width 18 height 18
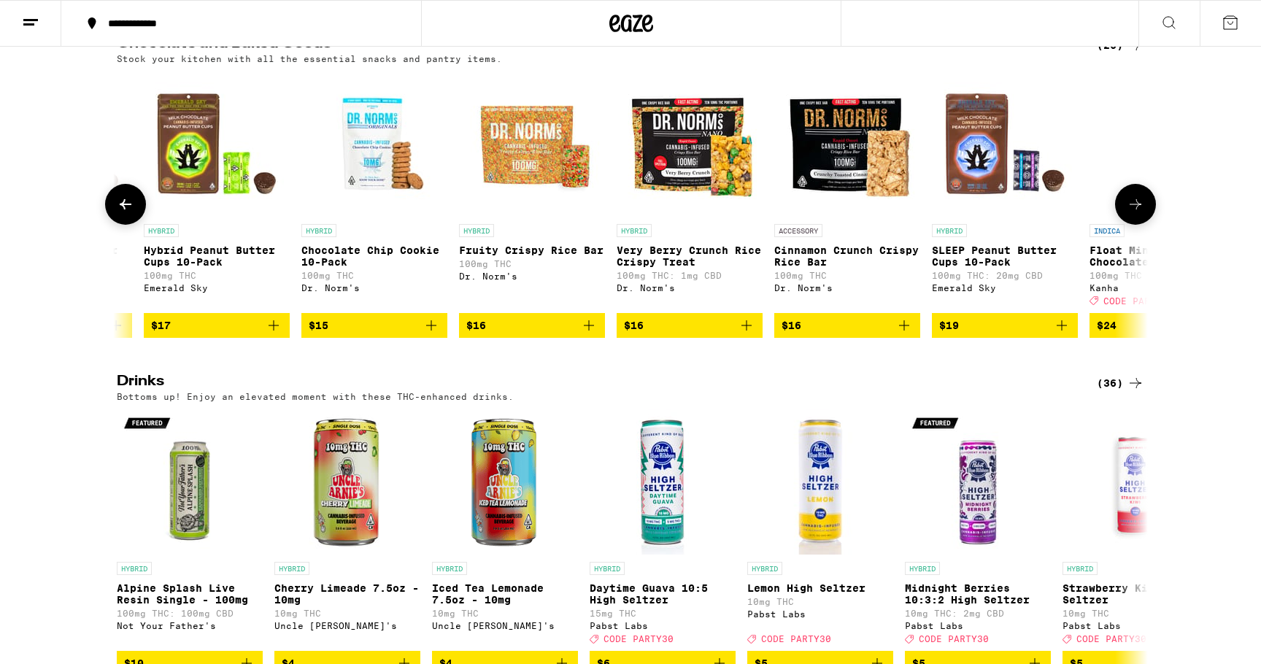
click at [117, 213] on icon at bounding box center [126, 205] width 18 height 18
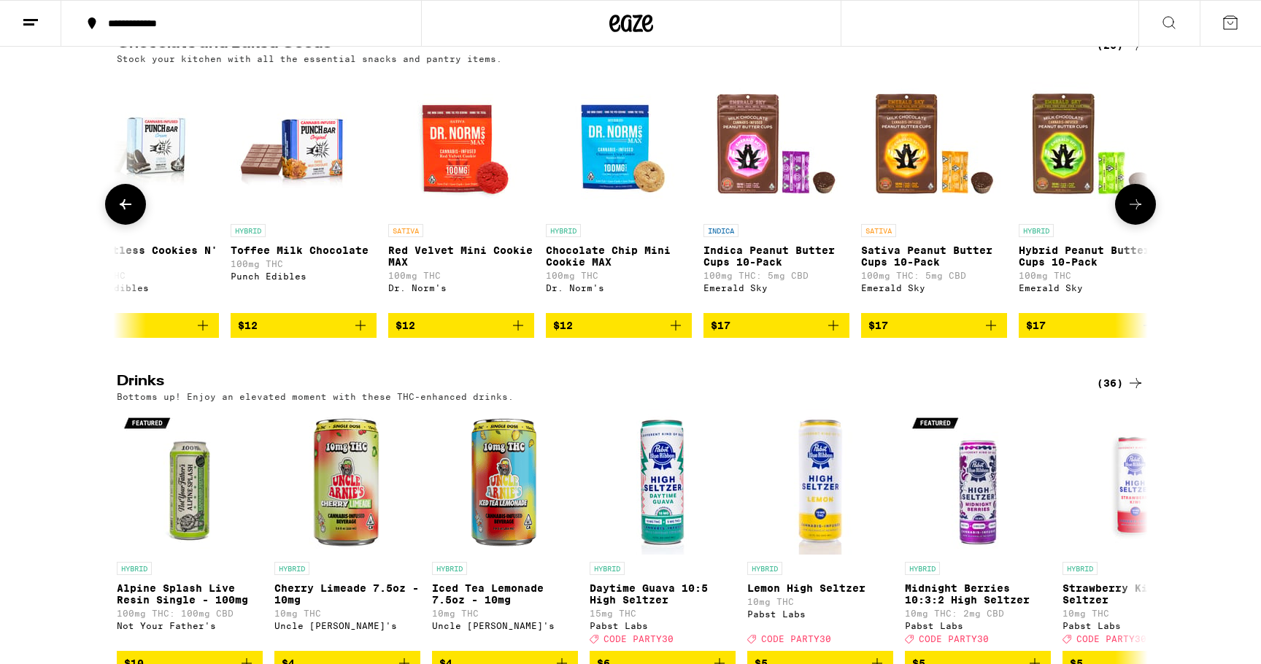
click at [117, 213] on icon at bounding box center [126, 205] width 18 height 18
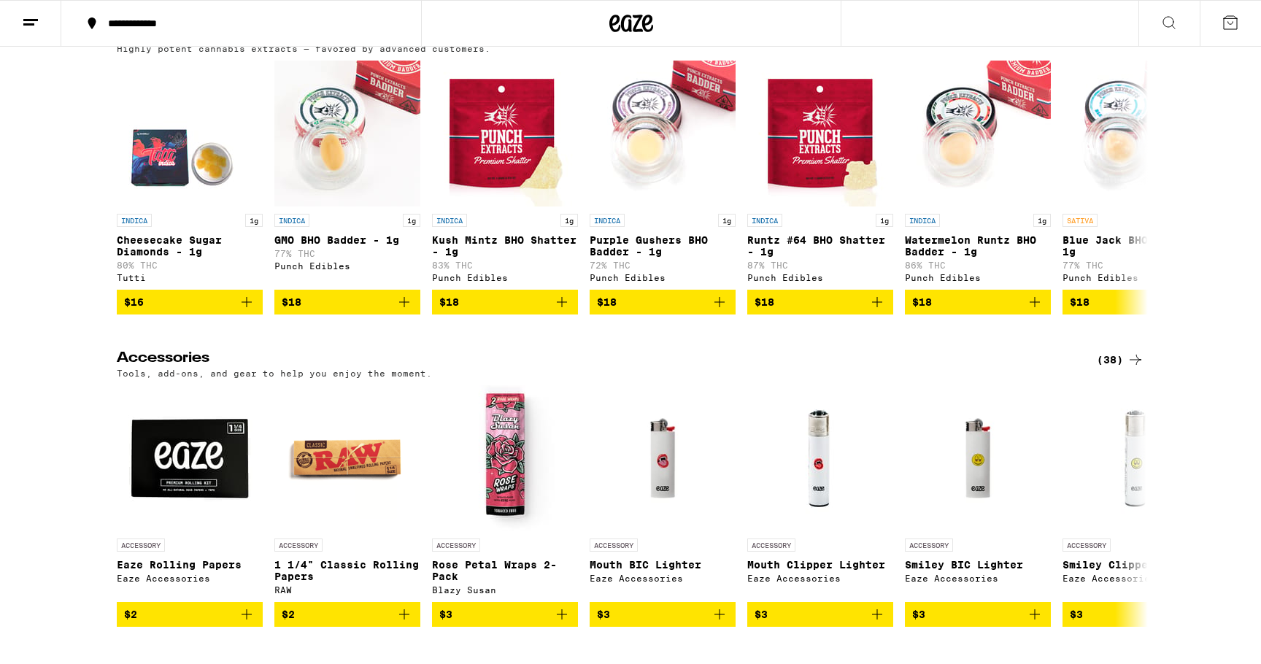
scroll to position [5171, 0]
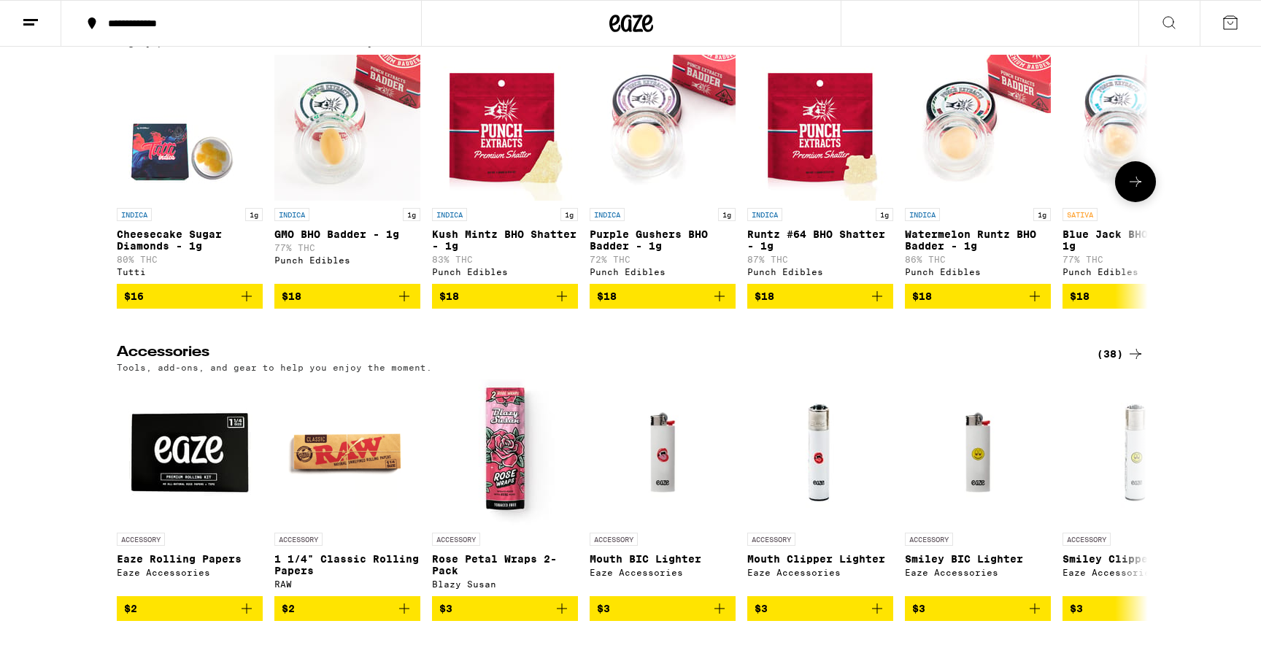
click at [1130, 191] on icon at bounding box center [1136, 182] width 18 height 18
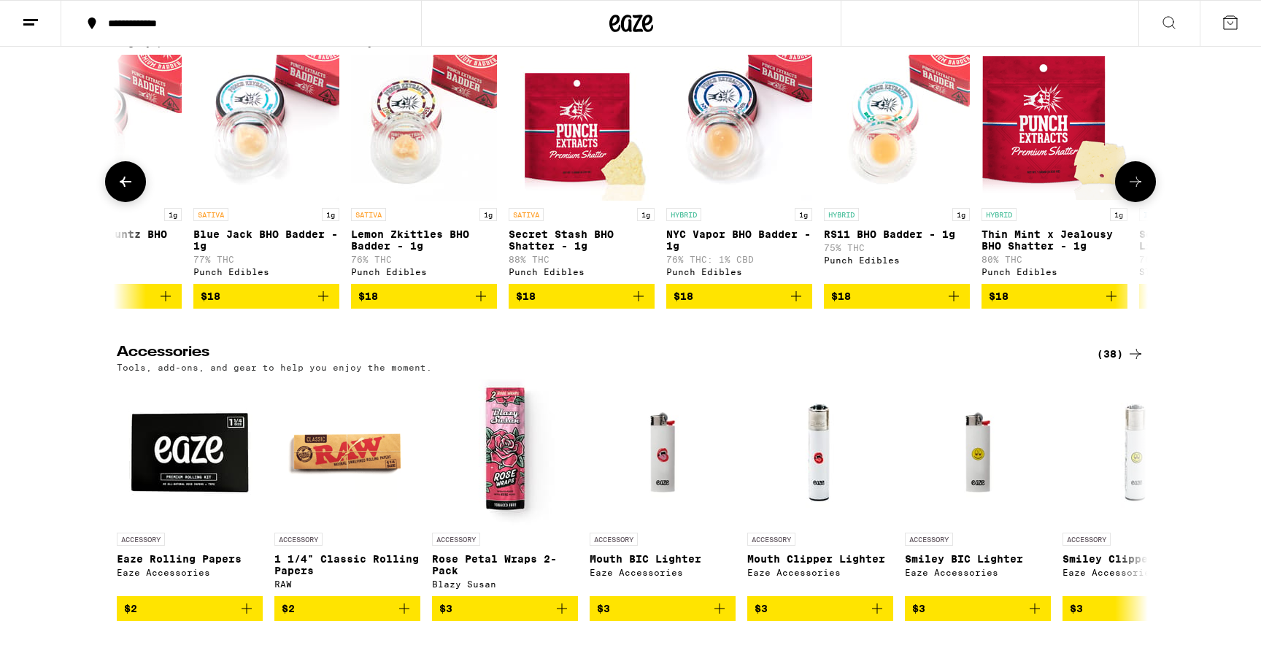
click at [1130, 191] on icon at bounding box center [1136, 182] width 18 height 18
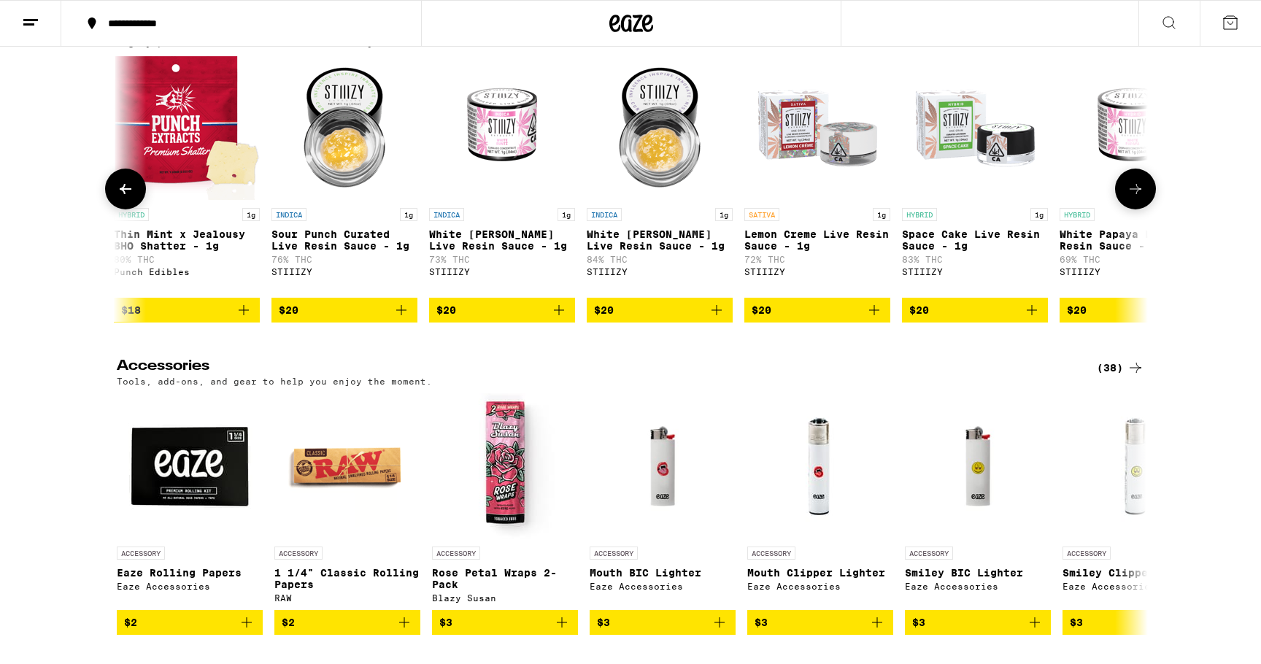
click at [1130, 209] on button at bounding box center [1135, 189] width 41 height 41
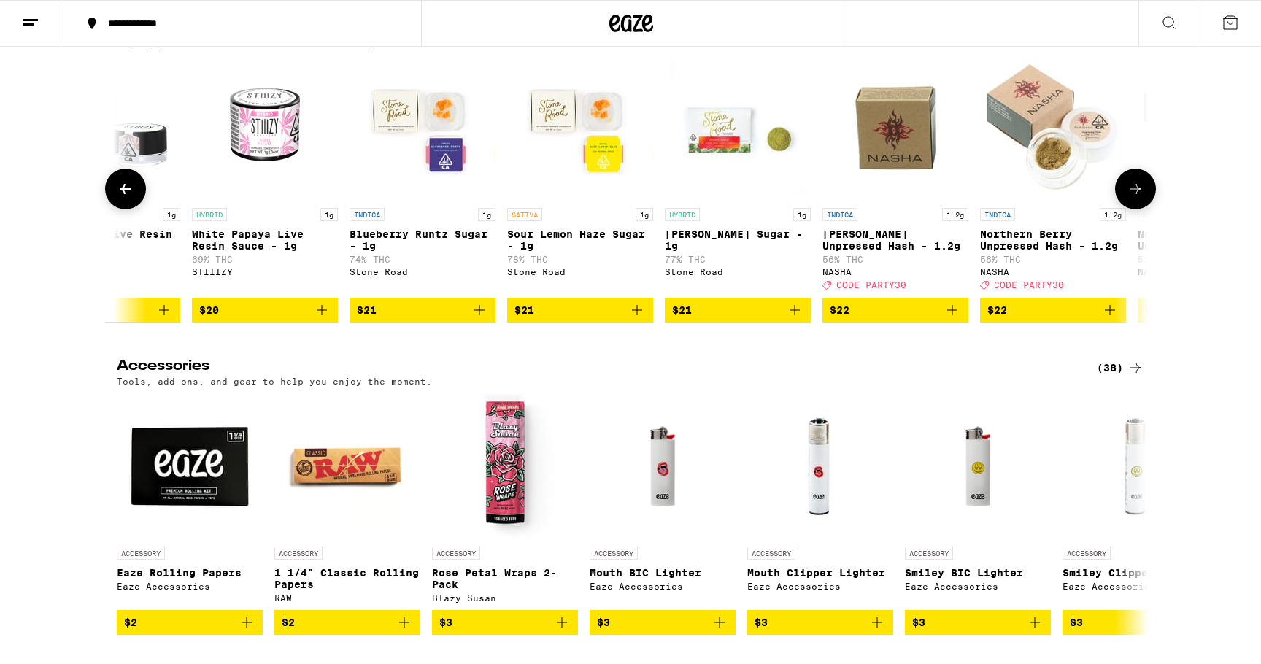
click at [1130, 209] on button at bounding box center [1135, 189] width 41 height 41
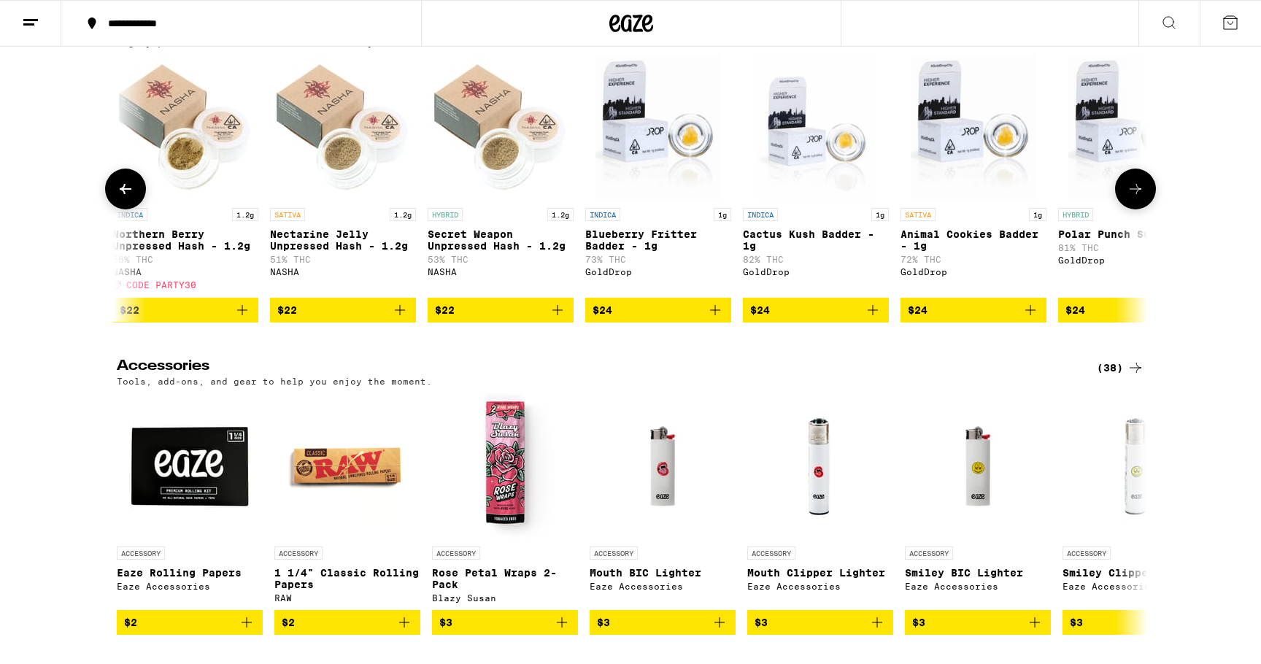
click at [1130, 209] on button at bounding box center [1135, 189] width 41 height 41
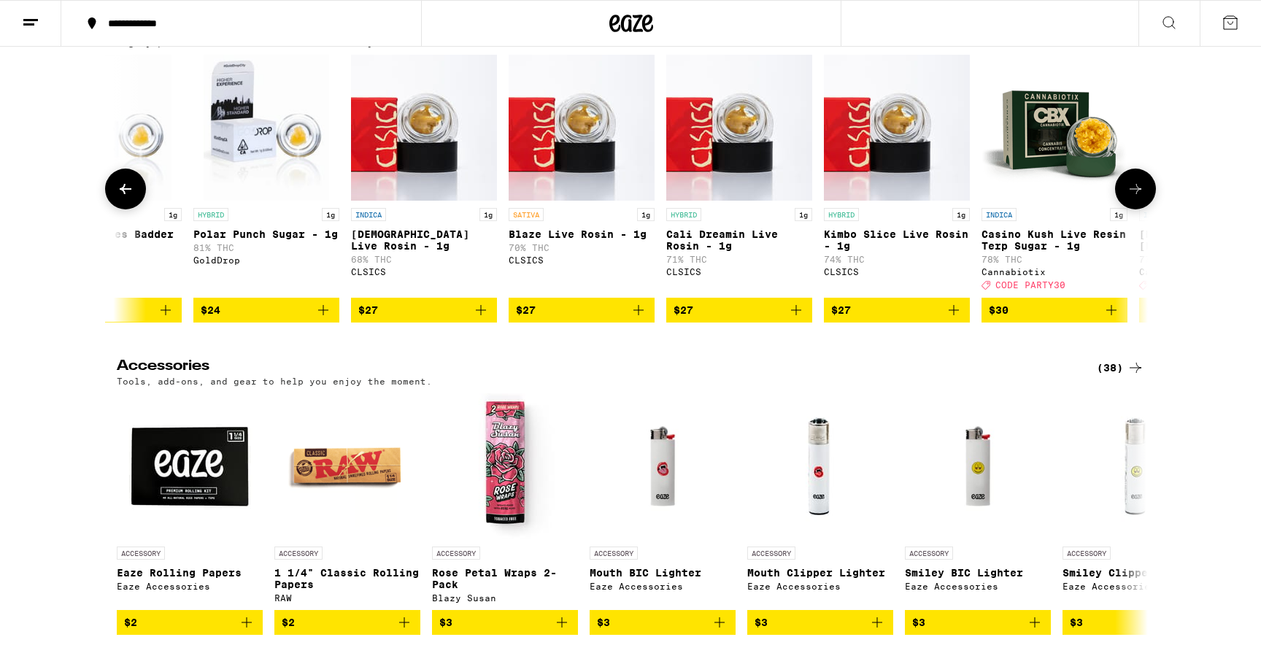
click at [1130, 209] on button at bounding box center [1135, 189] width 41 height 41
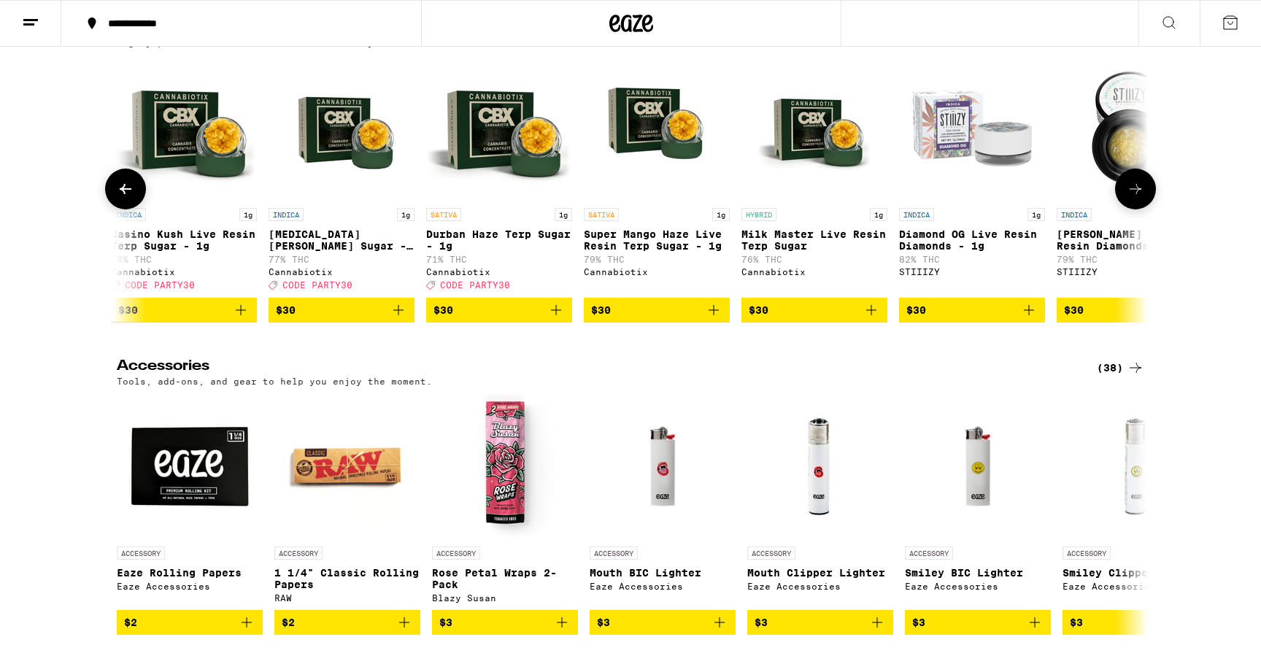
click at [1130, 209] on button at bounding box center [1135, 189] width 41 height 41
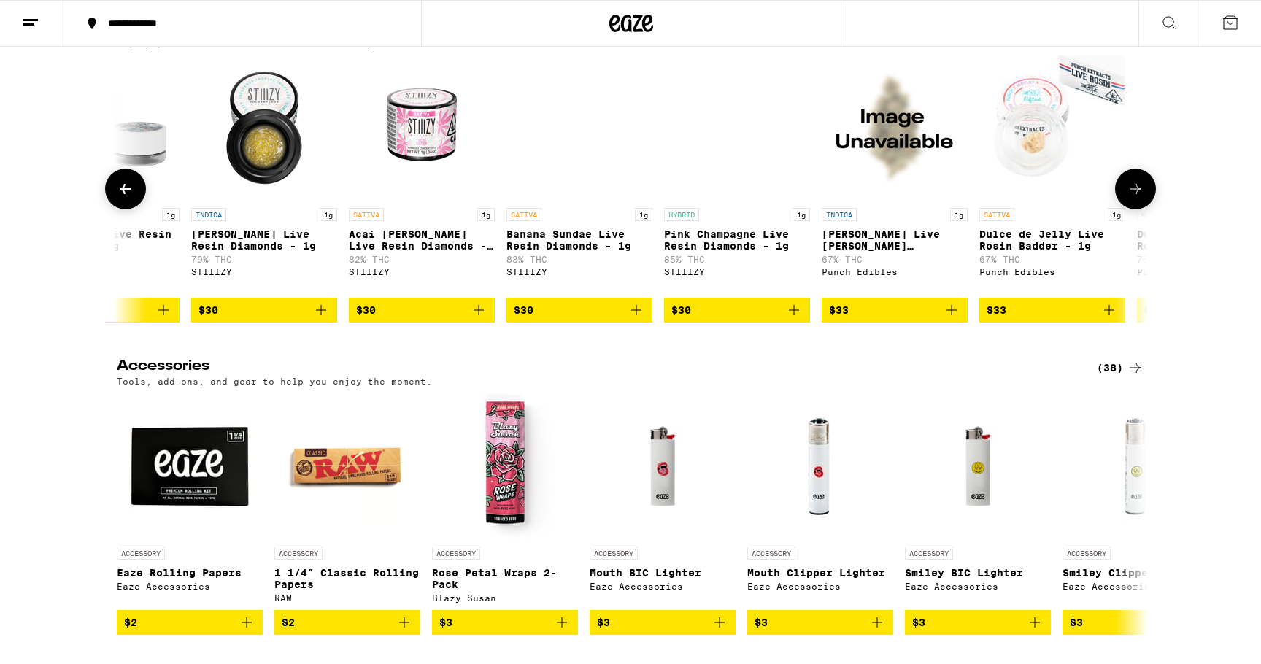
click at [1130, 209] on button at bounding box center [1135, 189] width 41 height 41
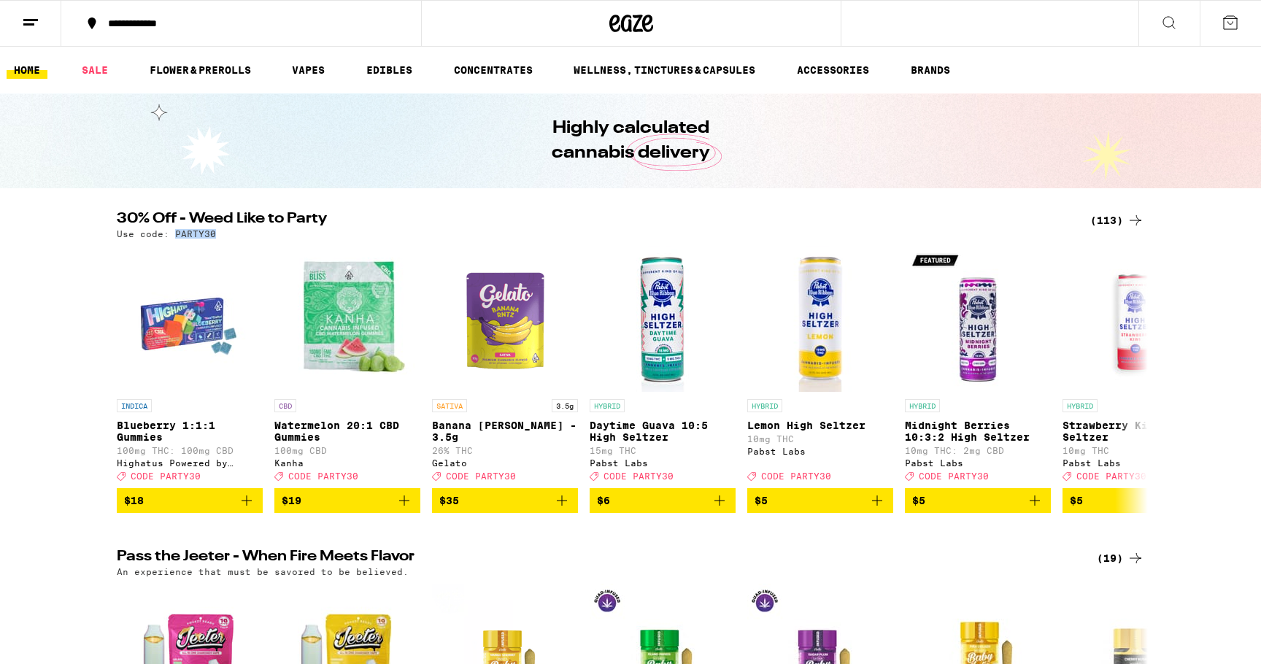
scroll to position [0, 0]
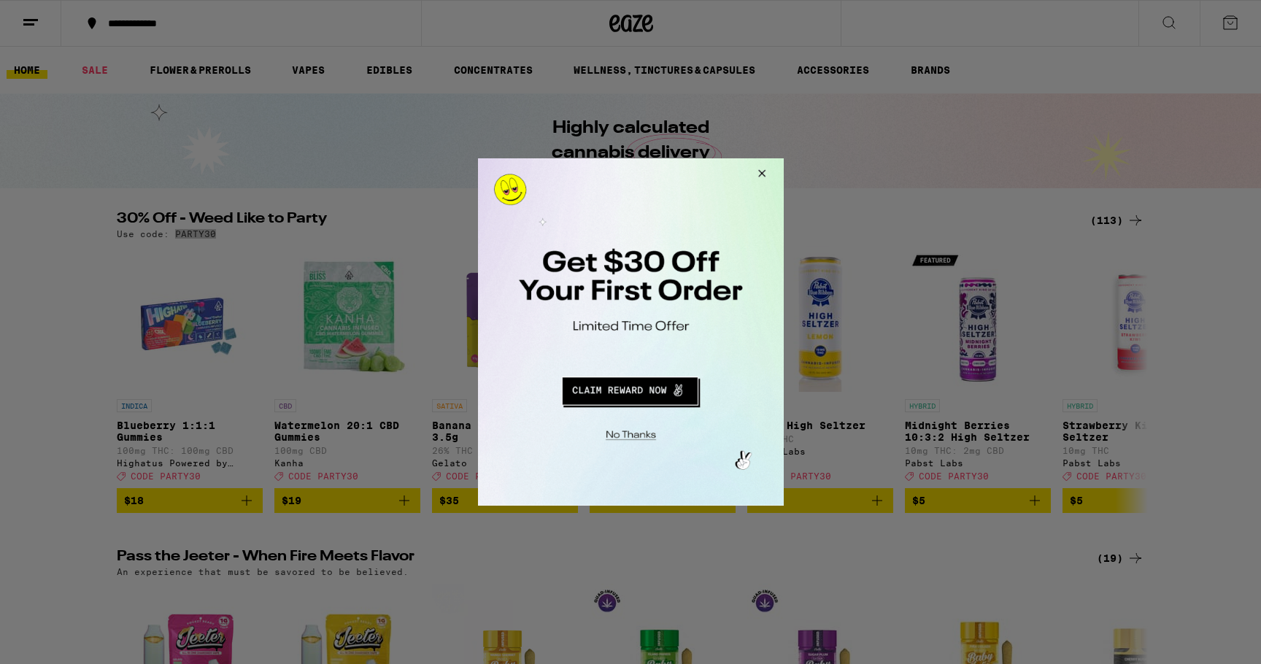
click at [636, 388] on button "Redirect to URL" at bounding box center [629, 389] width 254 height 35
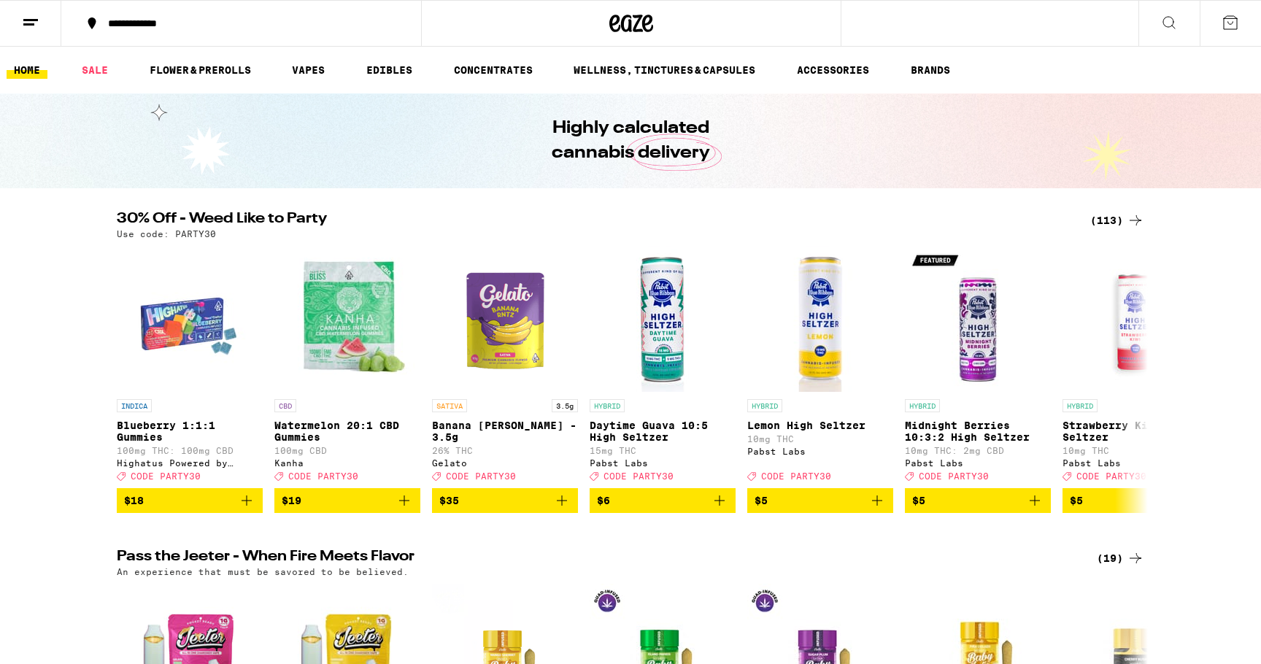
click at [1158, 35] on button at bounding box center [1169, 24] width 61 height 46
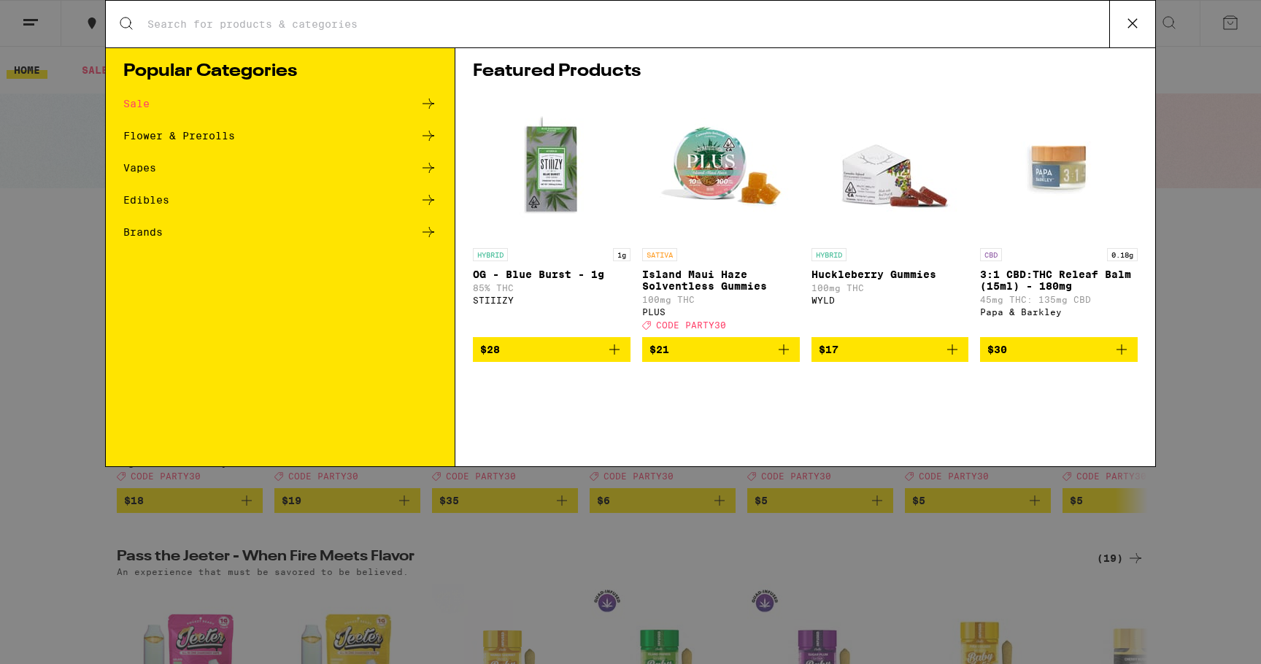
click at [394, 12] on div "Search for Products" at bounding box center [631, 24] width 1050 height 47
click at [379, 20] on input "Search for Products" at bounding box center [628, 24] width 963 height 13
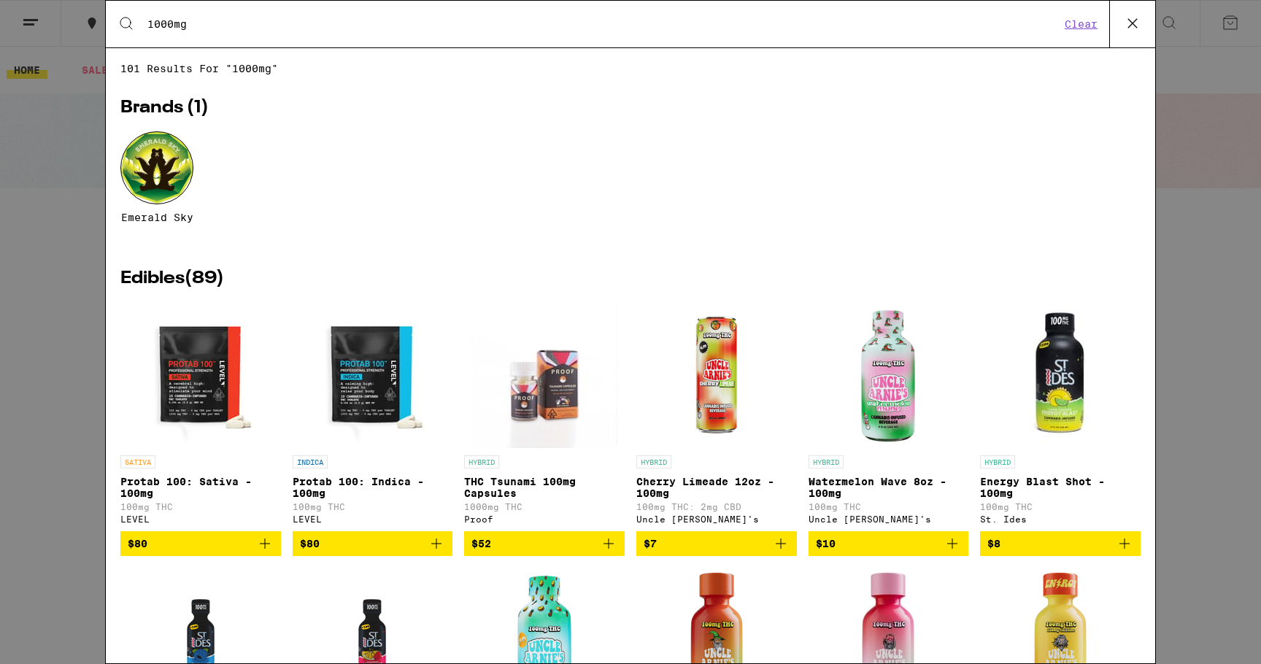
type input "1000mg"
click at [1247, 263] on div "Search for Products 1000mg Clear 101 results for "1000mg" Brands ( 1 ) Emerald …" at bounding box center [630, 332] width 1261 height 664
